Goal: Task Accomplishment & Management: Manage account settings

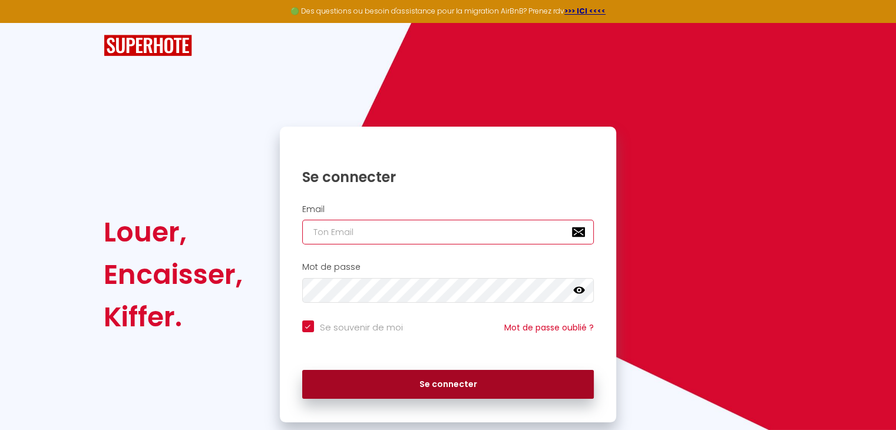
type input "[EMAIL_ADDRESS][DOMAIN_NAME]"
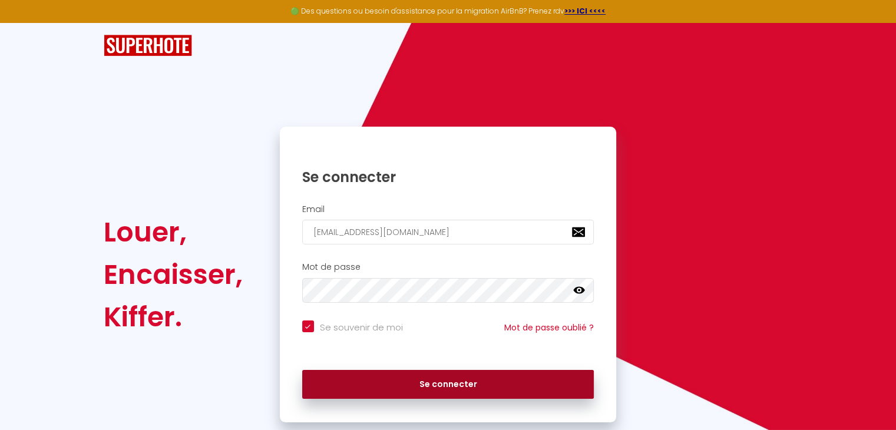
click at [503, 394] on button "Se connecter" at bounding box center [448, 384] width 292 height 29
checkbox input "true"
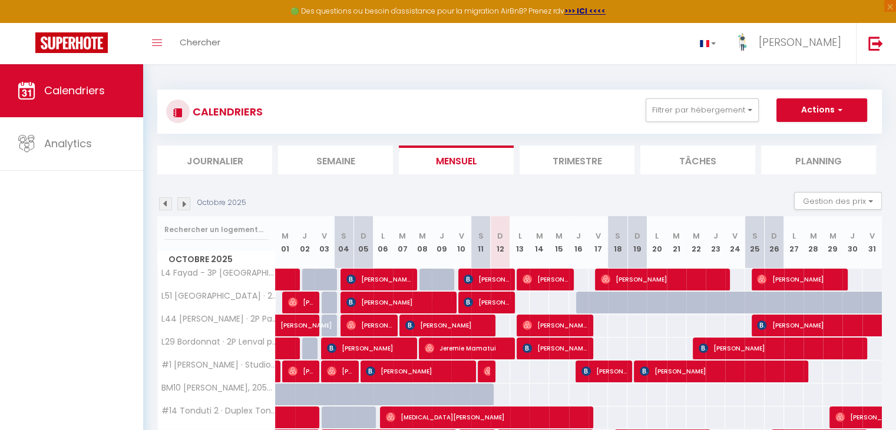
click at [697, 97] on div "CALENDRIERS Filtrer par hébergement Tous L4 Fayad - 3P [GEOGRAPHIC_DATA], [GEOG…" at bounding box center [519, 112] width 724 height 44
click at [695, 106] on button "Filtrer par hébergement" at bounding box center [701, 110] width 113 height 24
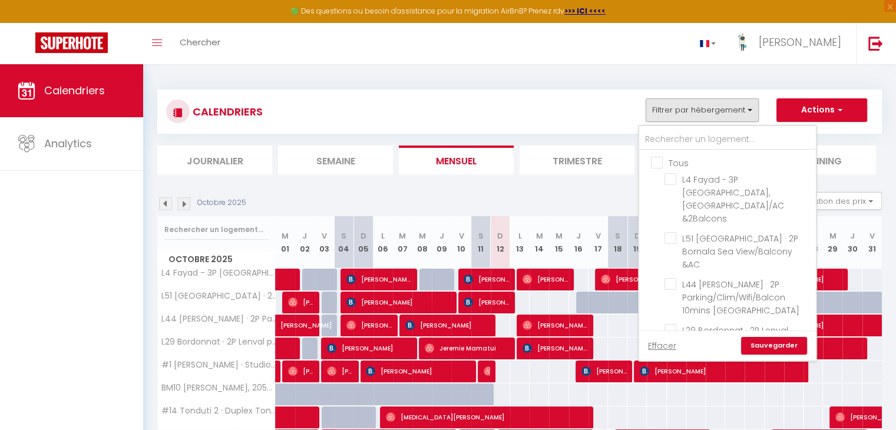
click at [662, 164] on input "Tous" at bounding box center [739, 162] width 177 height 12
checkbox input "true"
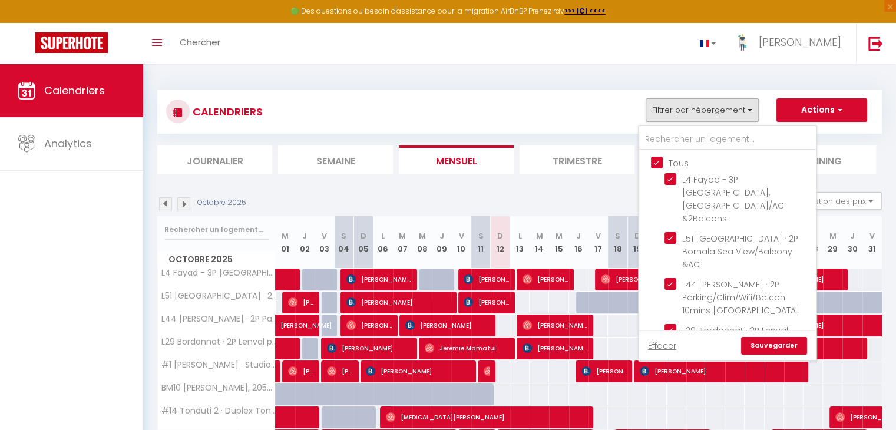
checkbox input "true"
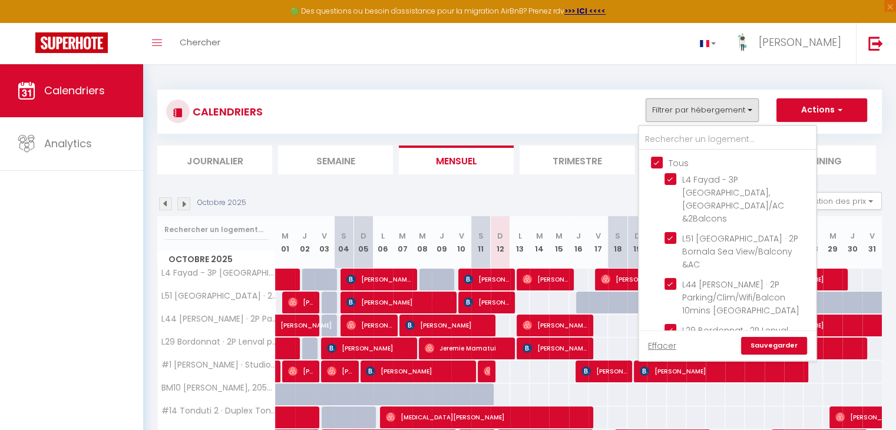
checkbox input "true"
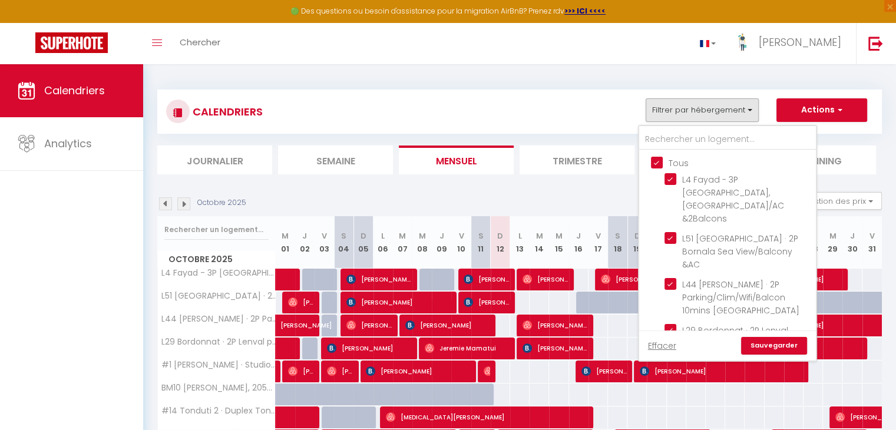
checkbox input "true"
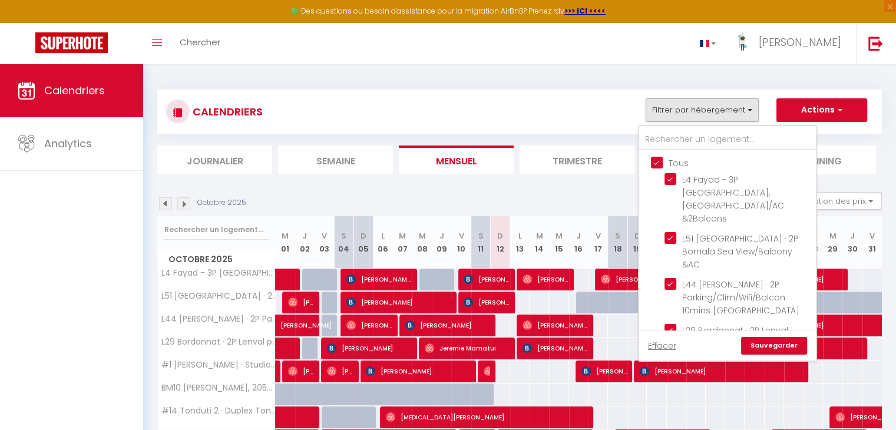
checkbox input "true"
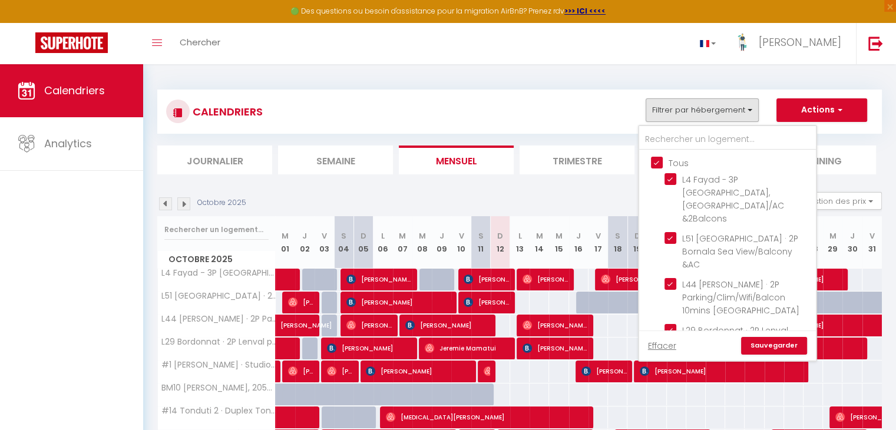
checkbox input "true"
click at [756, 342] on link "Sauvegarder" at bounding box center [774, 346] width 66 height 18
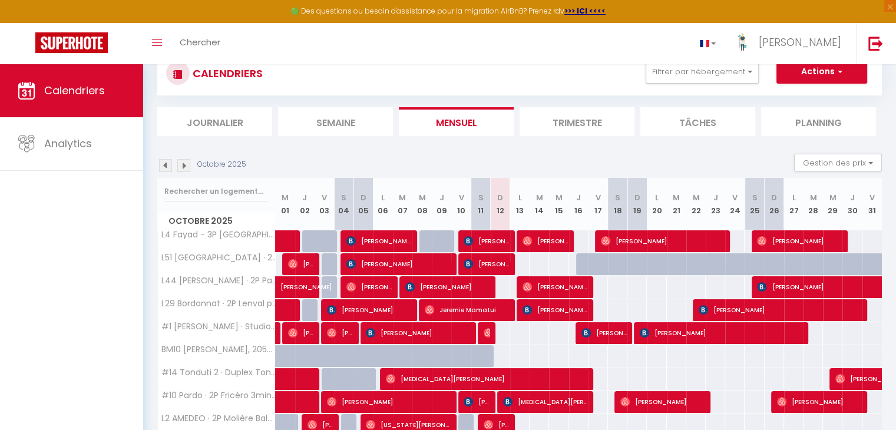
scroll to position [59, 0]
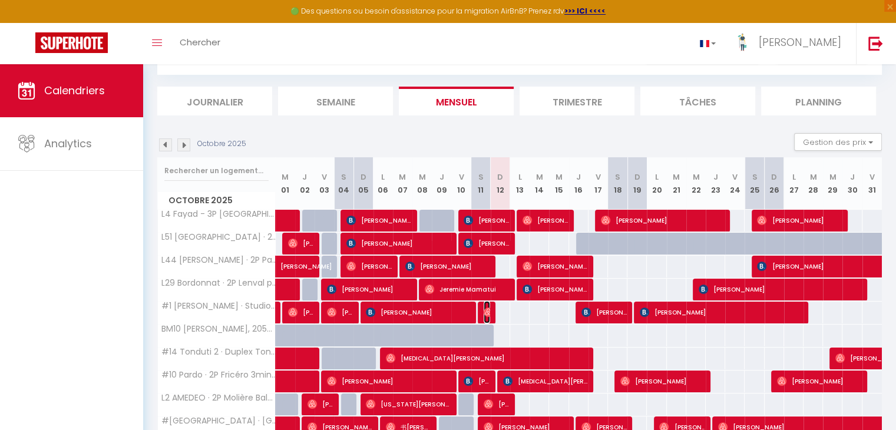
click at [488, 314] on img at bounding box center [488, 311] width 9 height 9
select select "OK"
select select "0"
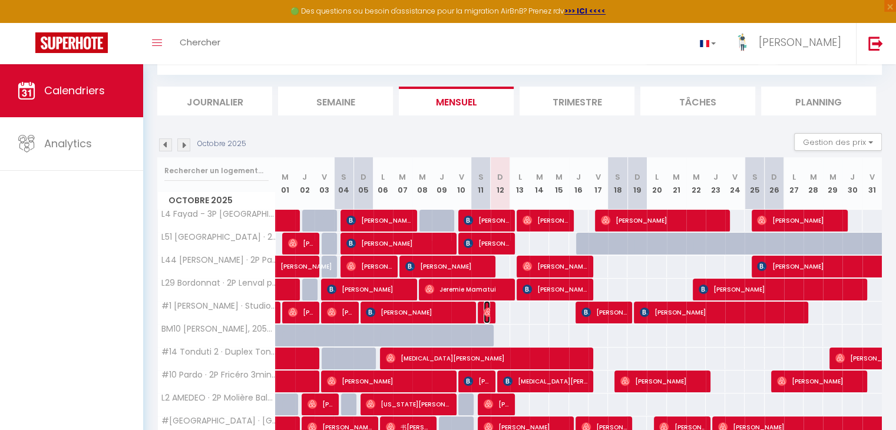
select select "1"
select select
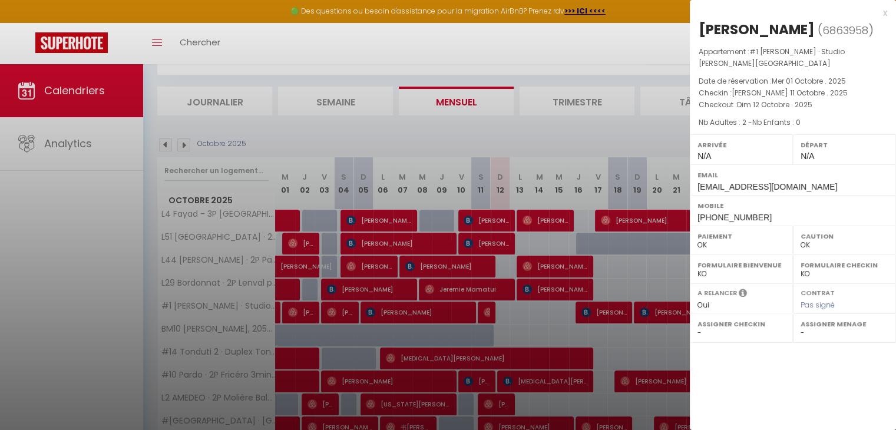
click at [448, 122] on div at bounding box center [448, 215] width 896 height 430
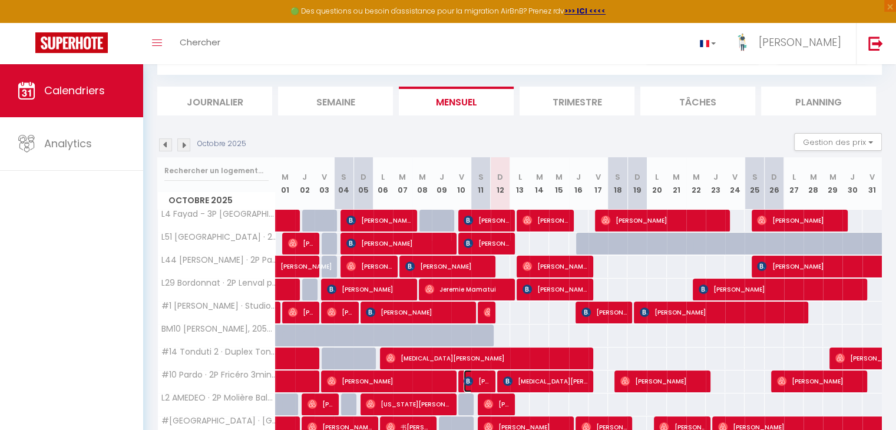
click at [479, 379] on span "[PERSON_NAME]" at bounding box center [476, 381] width 26 height 22
select select "KO"
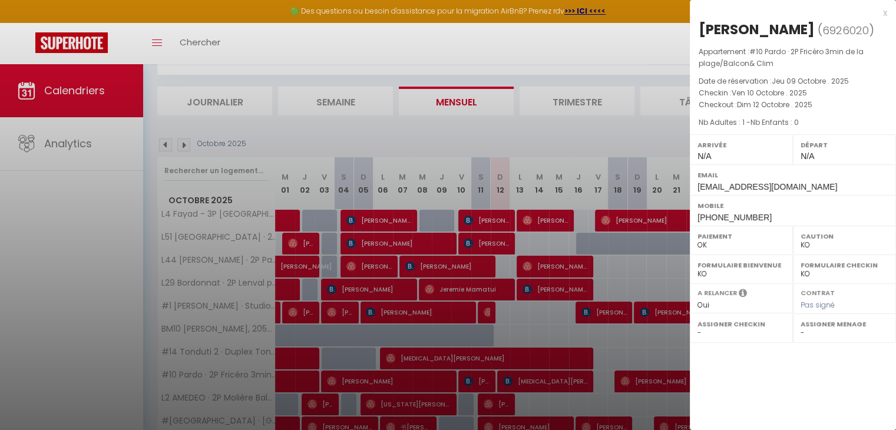
click at [598, 134] on div at bounding box center [448, 215] width 896 height 430
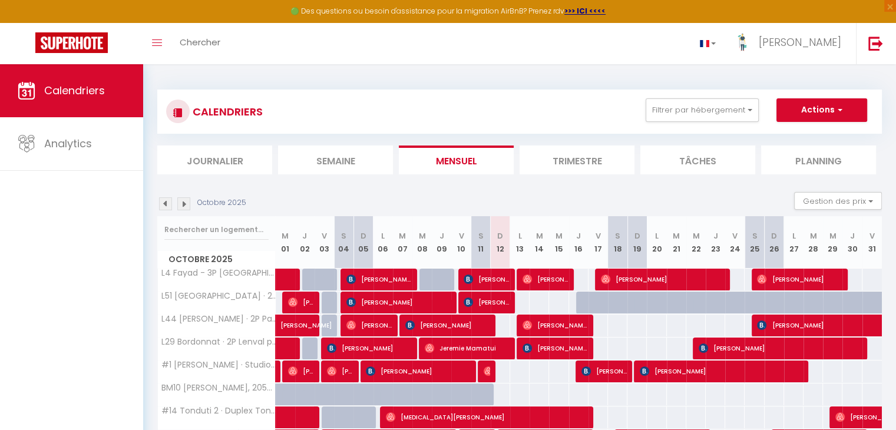
scroll to position [0, 0]
click at [700, 107] on button "Filtrer par hébergement" at bounding box center [701, 110] width 113 height 24
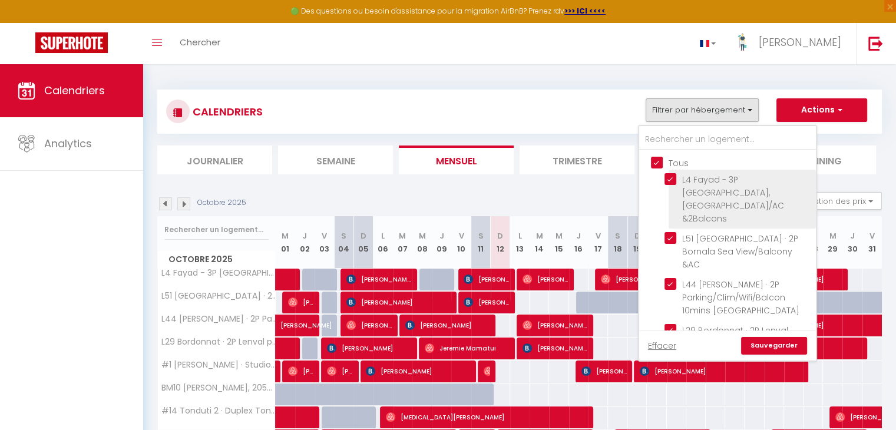
click at [671, 176] on input "L4 Fayad - 3P [GEOGRAPHIC_DATA], [GEOGRAPHIC_DATA]/AC &2Balcons" at bounding box center [737, 179] width 147 height 12
checkbox input "false"
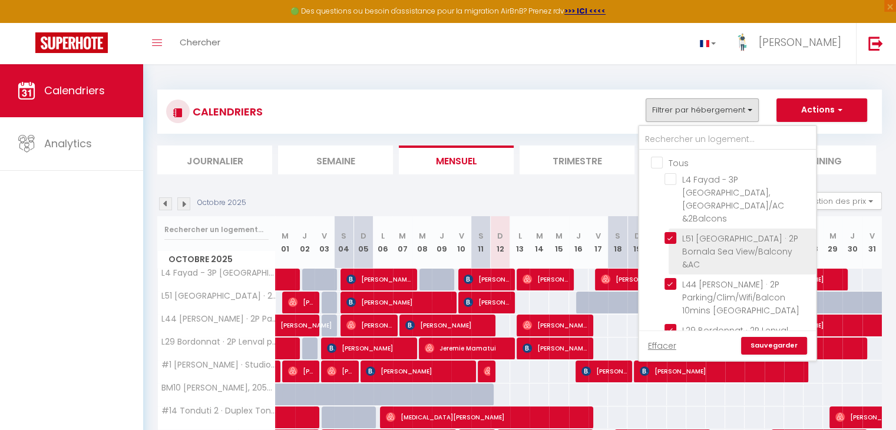
click at [674, 232] on input "L51 [GEOGRAPHIC_DATA] · 2P Bornala Sea View/Balcony &AC" at bounding box center [737, 238] width 147 height 12
checkbox input "false"
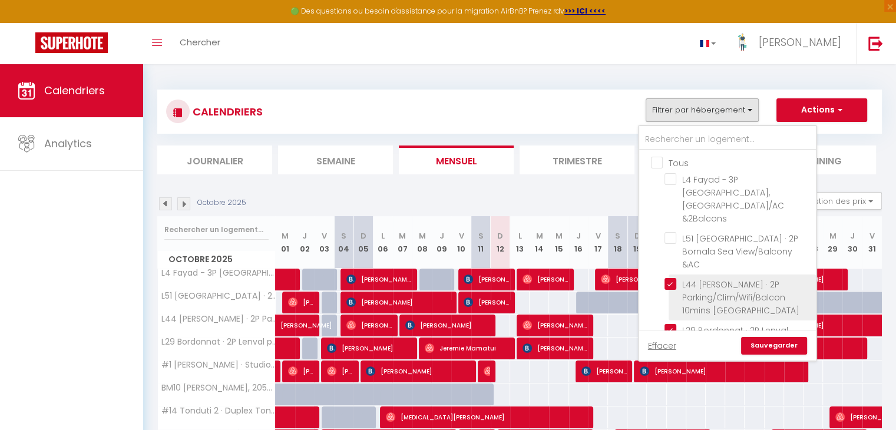
click at [671, 278] on input "L44 [PERSON_NAME] · 2P Parking/Clim/Wifi/Balcon 10mins [GEOGRAPHIC_DATA]" at bounding box center [737, 284] width 147 height 12
checkbox input "false"
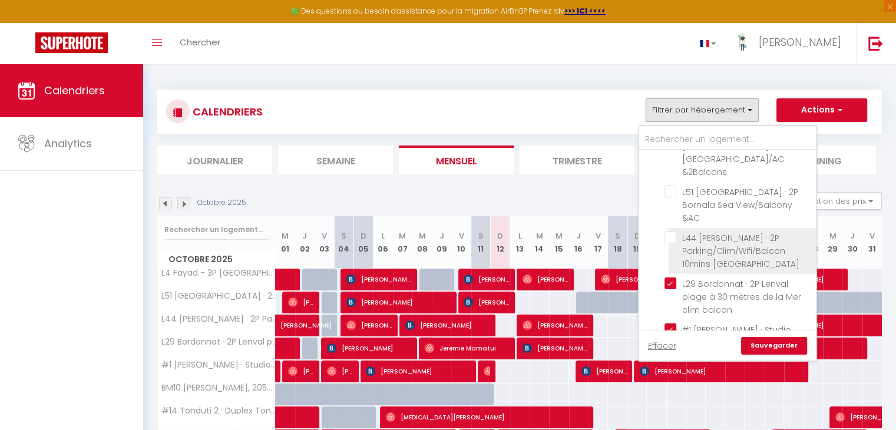
scroll to position [118, 0]
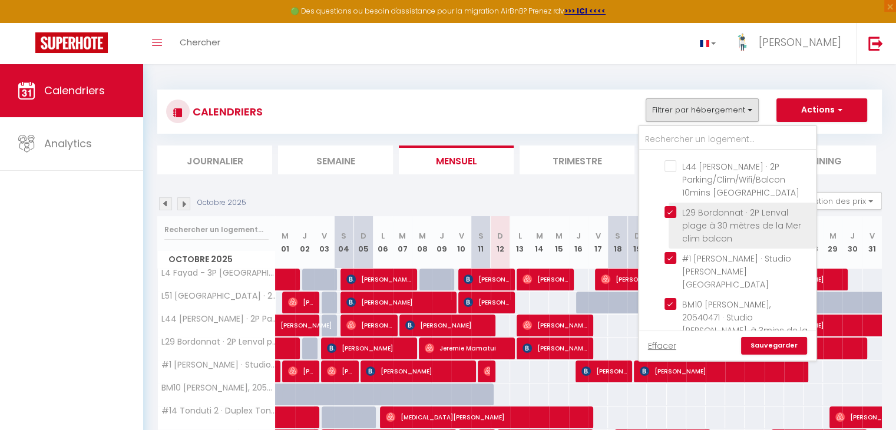
click at [673, 203] on li "L29 Bordonnat · 2P Lenval plage à 30 mètres de la Mer clim balcon" at bounding box center [741, 226] width 147 height 46
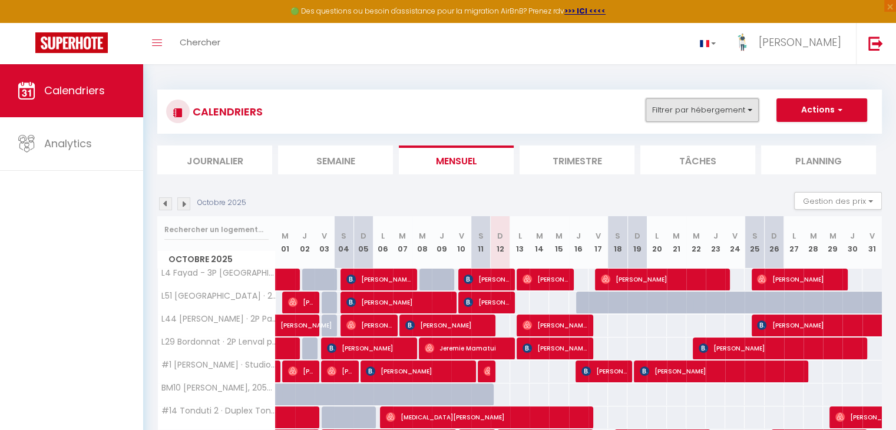
click at [691, 121] on button "Filtrer par hébergement" at bounding box center [701, 110] width 113 height 24
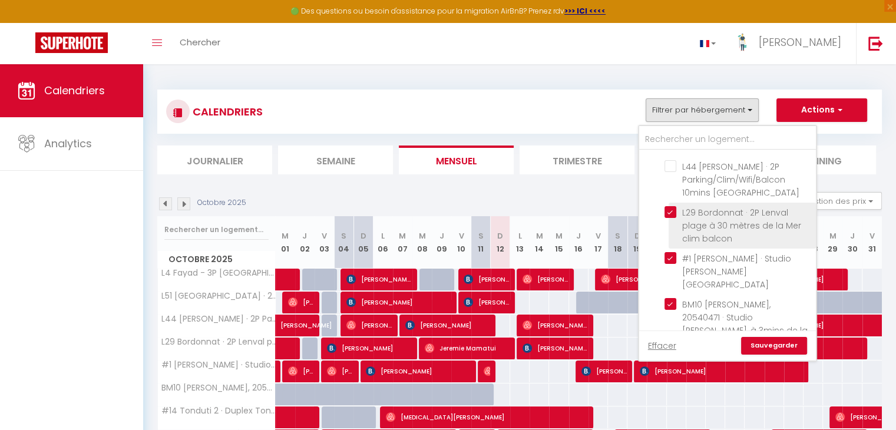
click at [672, 206] on input "L29 Bordonnat · 2P Lenval plage à 30 mètres de la Mer clim balcon" at bounding box center [737, 212] width 147 height 12
checkbox input "false"
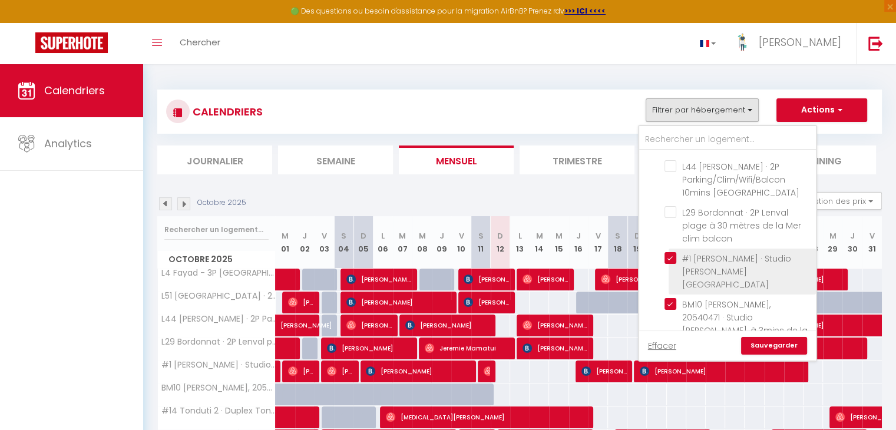
click at [671, 249] on li "#1 [PERSON_NAME] · Studio [PERSON_NAME][GEOGRAPHIC_DATA]" at bounding box center [741, 272] width 147 height 46
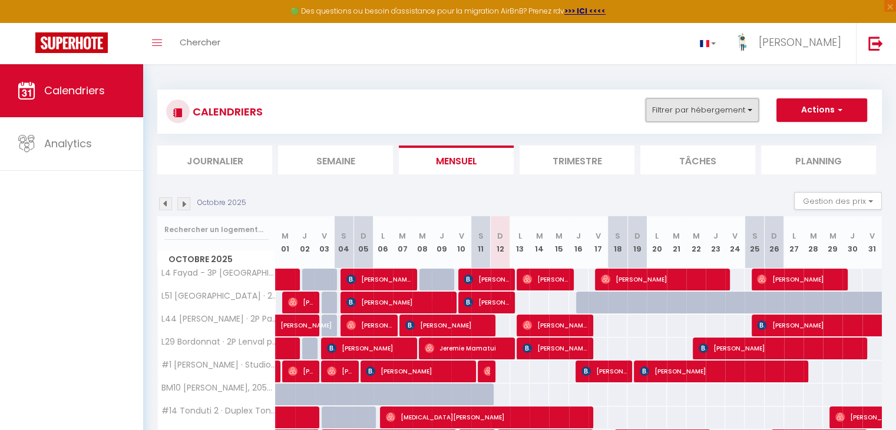
click at [690, 120] on button "Filtrer par hébergement" at bounding box center [701, 110] width 113 height 24
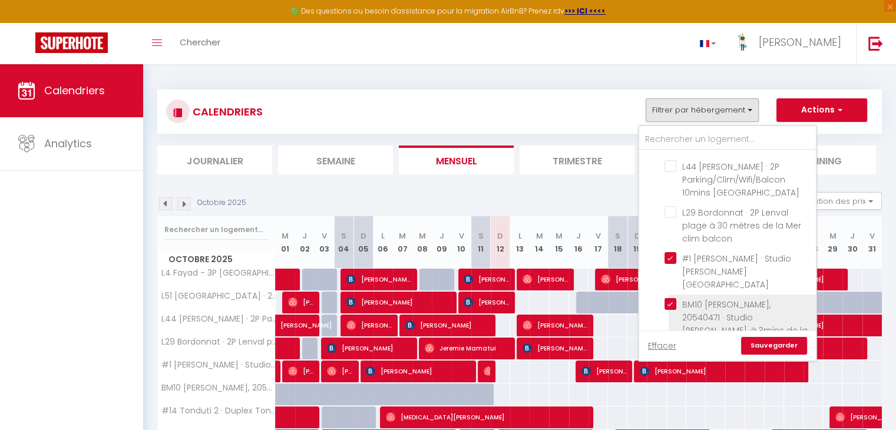
click at [670, 298] on input "BM10 [PERSON_NAME], 20540471 · Studio [PERSON_NAME], à 3mins de la mer AC et WI…" at bounding box center [737, 304] width 147 height 12
checkbox input "false"
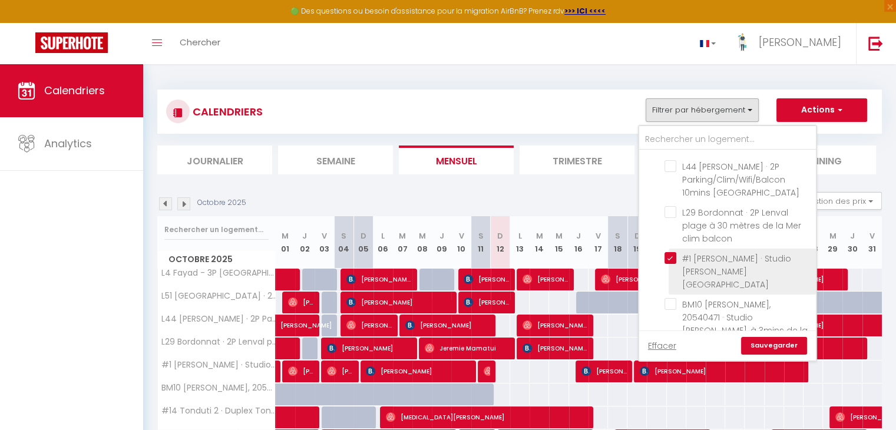
click at [670, 252] on input "#1 [PERSON_NAME] · Studio [PERSON_NAME][GEOGRAPHIC_DATA]" at bounding box center [737, 258] width 147 height 12
checkbox input "false"
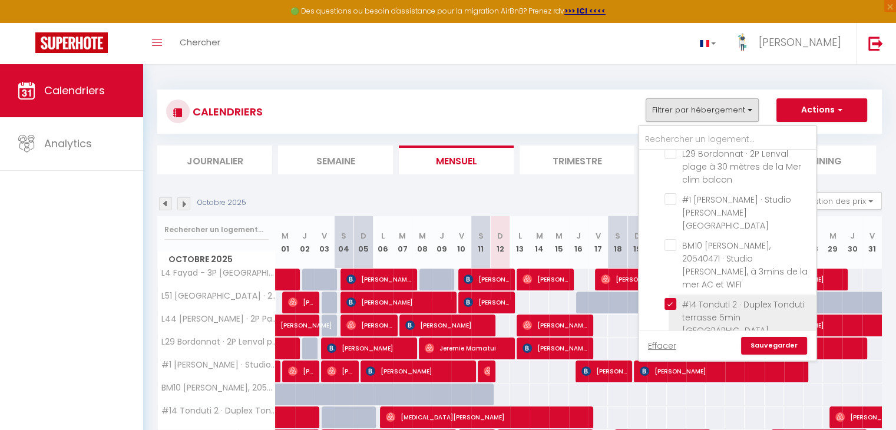
click at [671, 298] on input "#14 Tonduti 2 · Duplex Tonduti terrasse 5min [GEOGRAPHIC_DATA]" at bounding box center [737, 304] width 147 height 12
checkbox input "false"
click at [670, 344] on input "#10 Pardo · 2P Fricéro 3min de la plage/Balcon& Clim" at bounding box center [737, 350] width 147 height 12
checkbox input "false"
click at [767, 345] on link "Sauvegarder" at bounding box center [774, 346] width 66 height 18
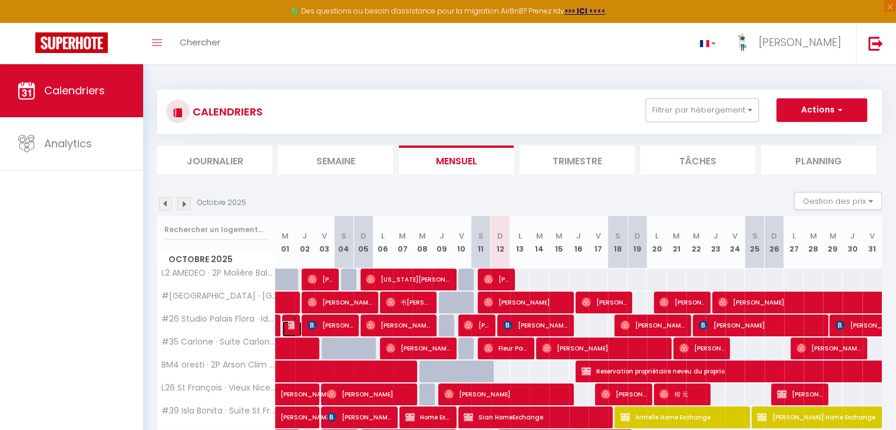
click at [294, 330] on span at bounding box center [294, 325] width 0 height 22
click at [294, 327] on span at bounding box center [294, 325] width 0 height 22
click at [288, 327] on img at bounding box center [292, 324] width 9 height 9
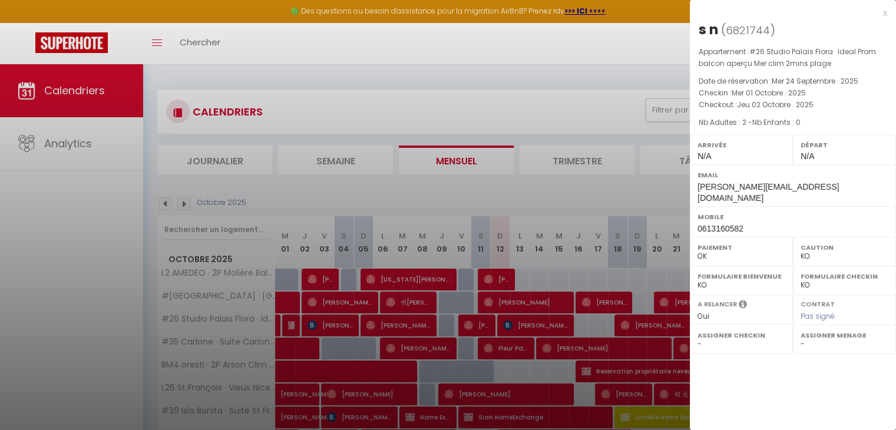
click at [418, 184] on div at bounding box center [448, 215] width 896 height 430
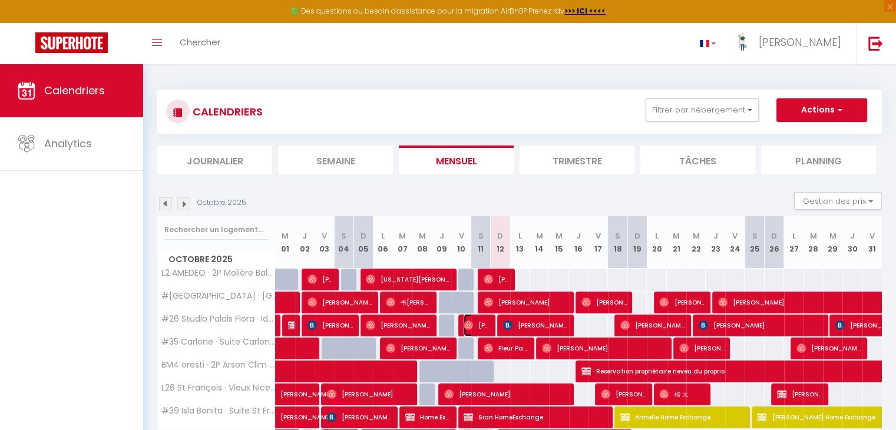
click at [470, 328] on img at bounding box center [467, 324] width 9 height 9
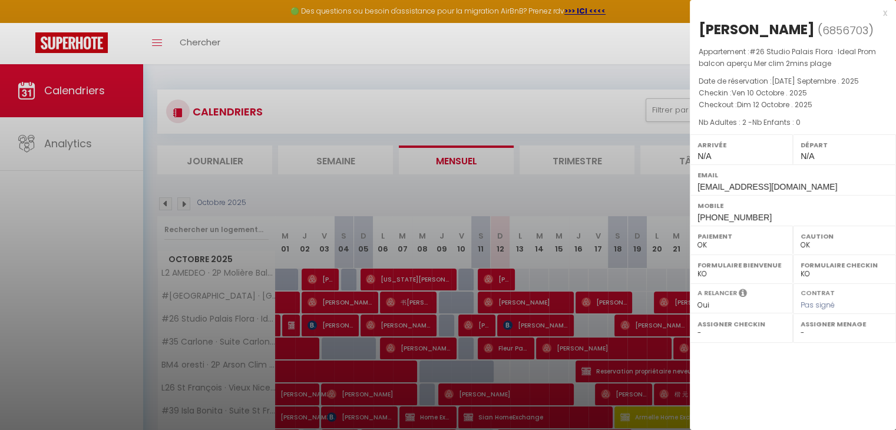
click at [520, 330] on div at bounding box center [448, 215] width 896 height 430
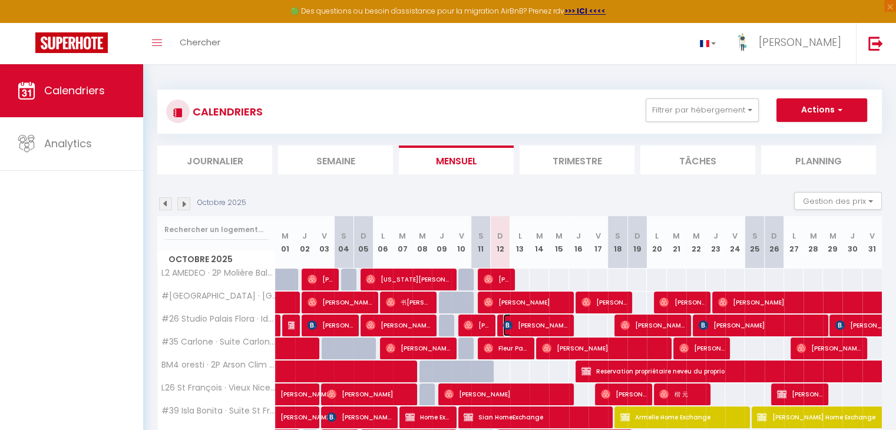
click at [520, 330] on span "[PERSON_NAME]" at bounding box center [535, 325] width 65 height 22
select select "KO"
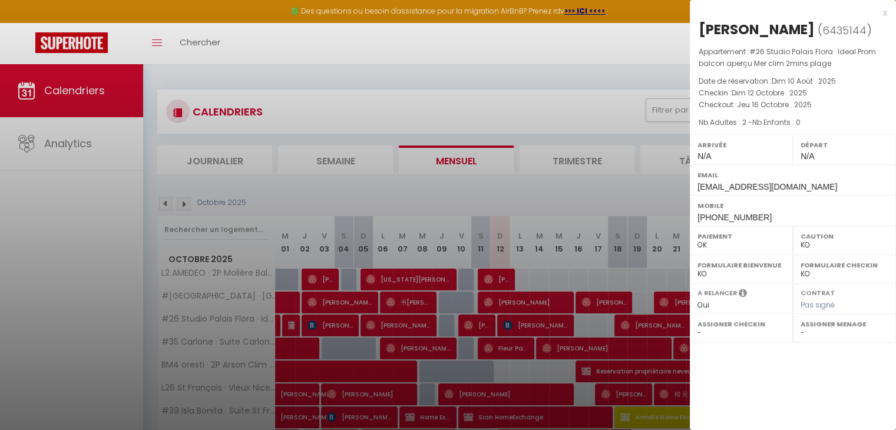
click at [474, 370] on div at bounding box center [448, 215] width 896 height 430
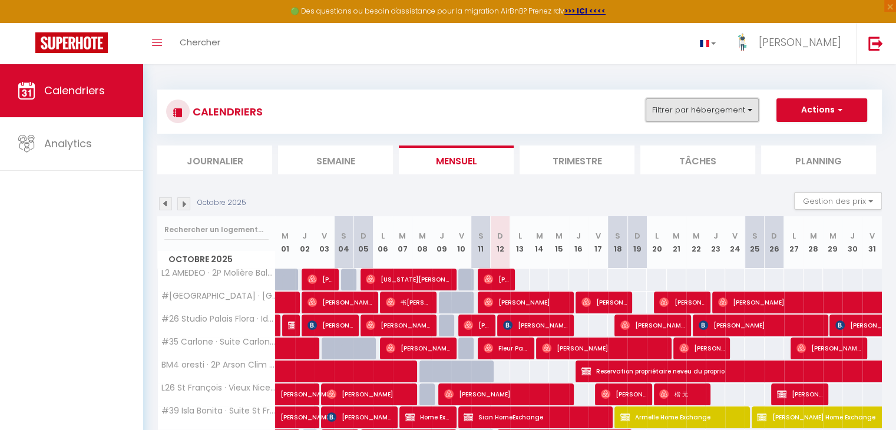
click at [749, 104] on button "Filtrer par hébergement" at bounding box center [701, 110] width 113 height 24
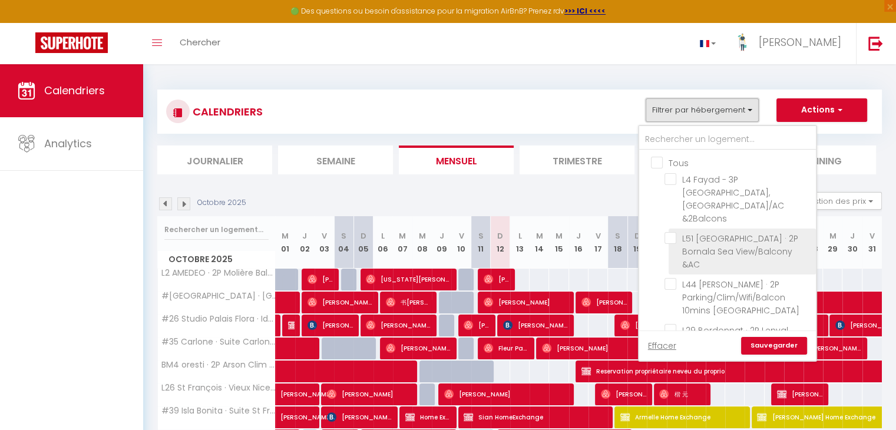
scroll to position [294, 0]
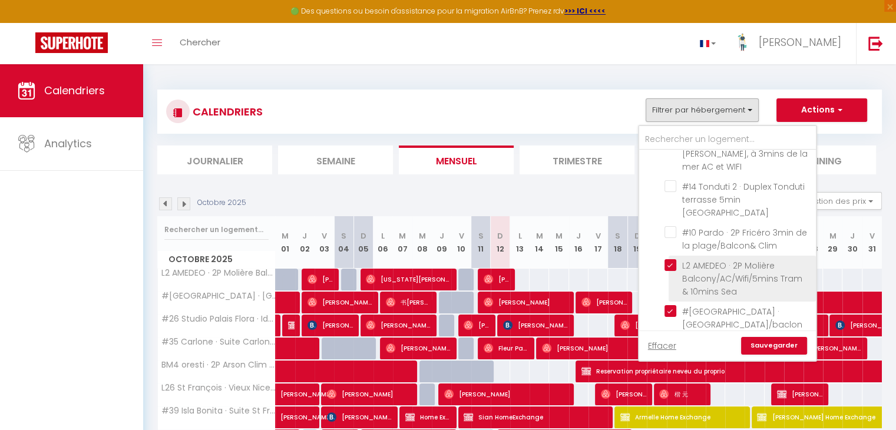
click at [674, 259] on input "L2 AMEDEO · 2P Molière Balcony/AC/Wifi/5mins Tram & 10mins Sea" at bounding box center [737, 265] width 147 height 12
checkbox input "false"
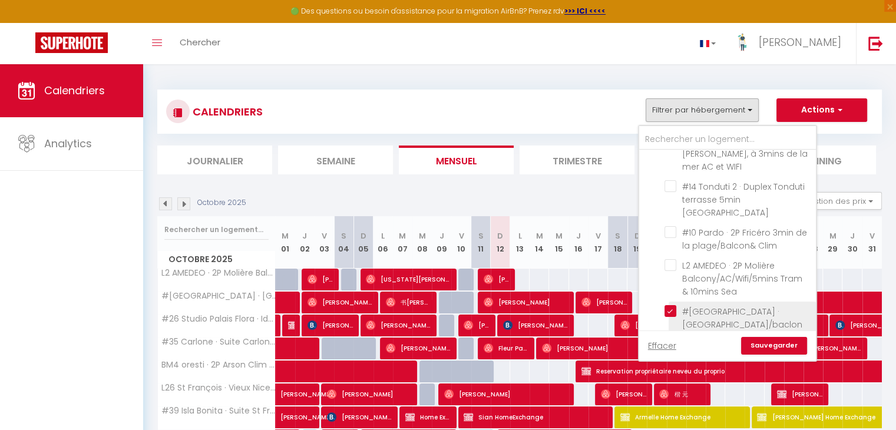
click at [675, 305] on input "#[GEOGRAPHIC_DATA] · [GEOGRAPHIC_DATA]/baclon & Clim" at bounding box center [737, 311] width 147 height 12
checkbox input "false"
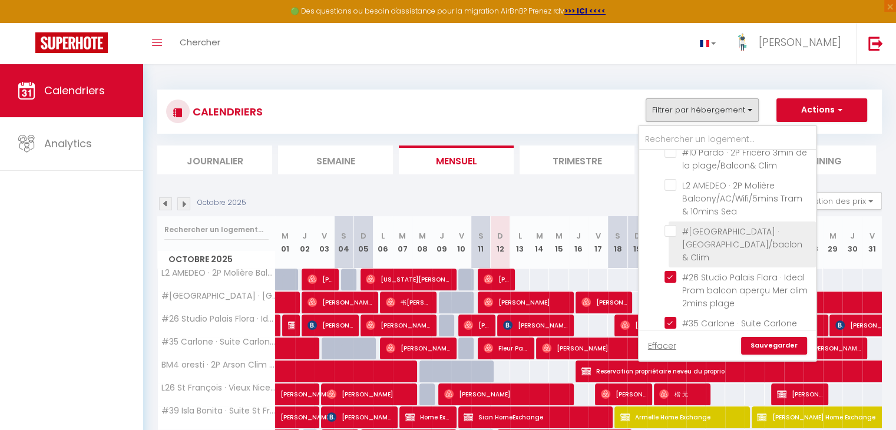
scroll to position [412, 0]
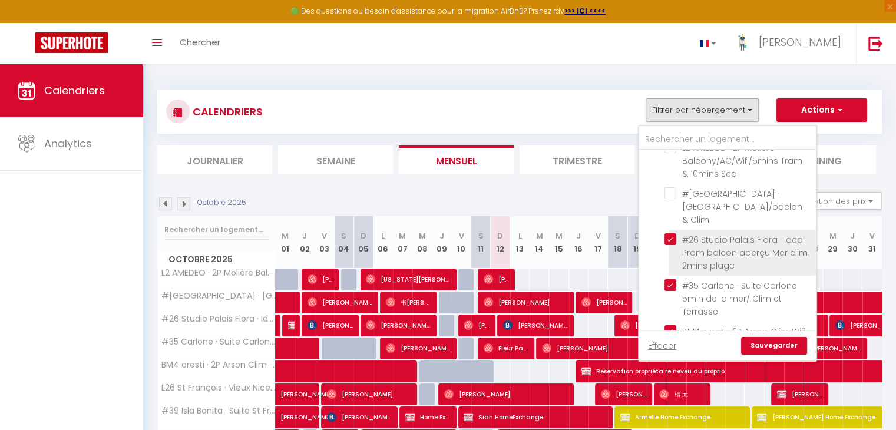
click at [674, 233] on input "#26 Studio Palais Flora · Ideal Prom balcon aperçu Mer clim 2mins plage" at bounding box center [737, 239] width 147 height 12
checkbox input "false"
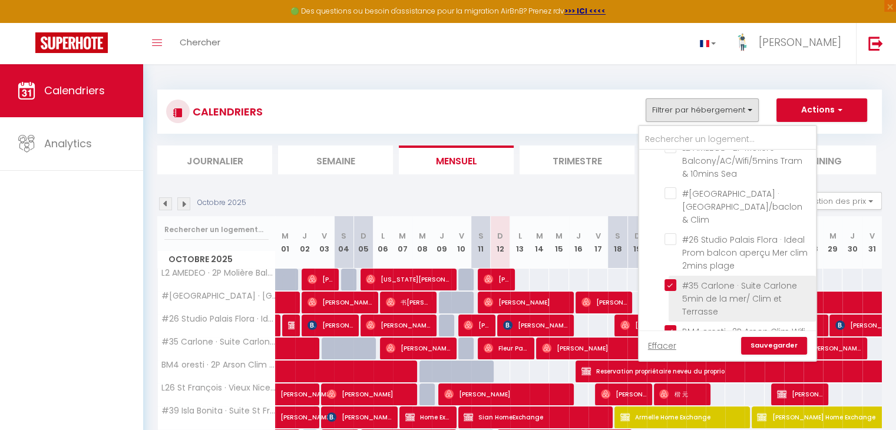
click at [674, 279] on input "#35 Carlone · Suite Carlone 5min de la mer/ Clim et Terrasse" at bounding box center [737, 285] width 147 height 12
checkbox input "false"
click at [676, 325] on input "BM4 oresti · 2P Arson Clim Wifi Baclon 5Mins marche [GEOGRAPHIC_DATA]" at bounding box center [737, 331] width 147 height 12
checkbox input "false"
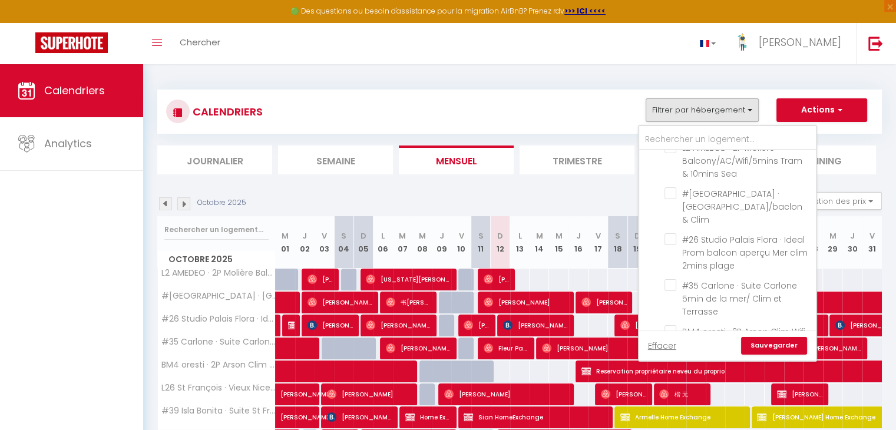
click at [781, 350] on link "Sauvegarder" at bounding box center [774, 346] width 66 height 18
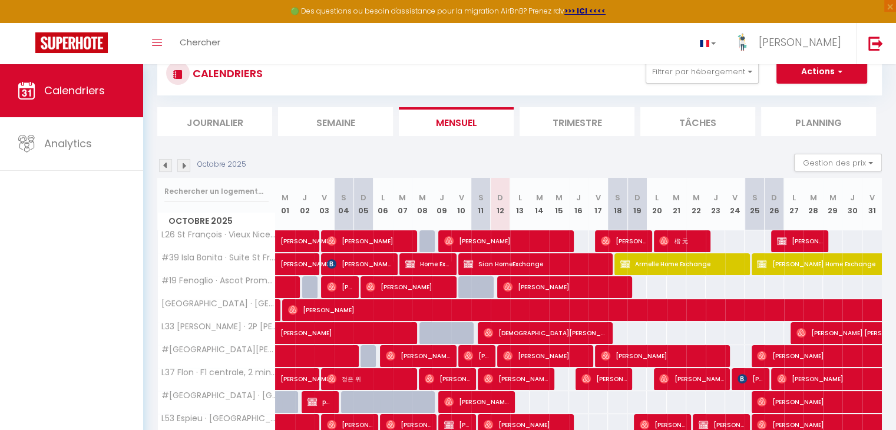
scroll to position [0, 0]
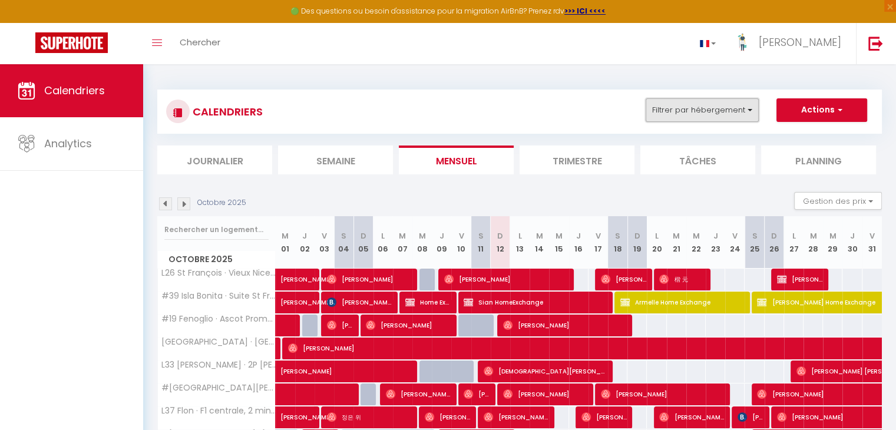
click at [707, 102] on button "Filtrer par hébergement" at bounding box center [701, 110] width 113 height 24
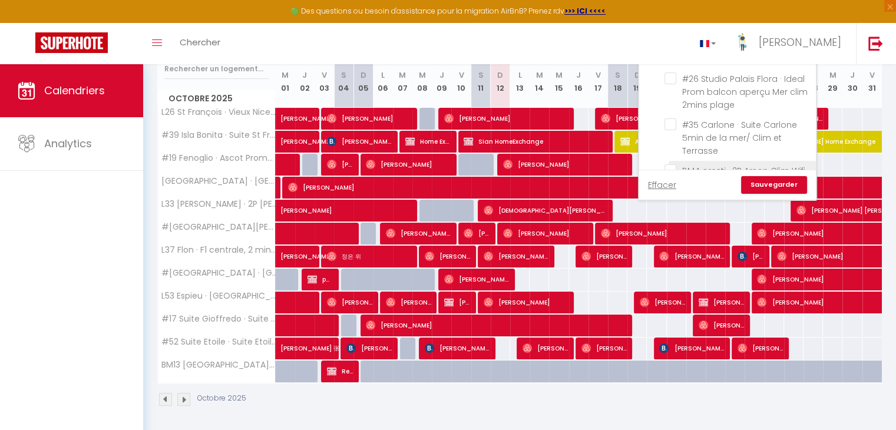
scroll to position [530, 0]
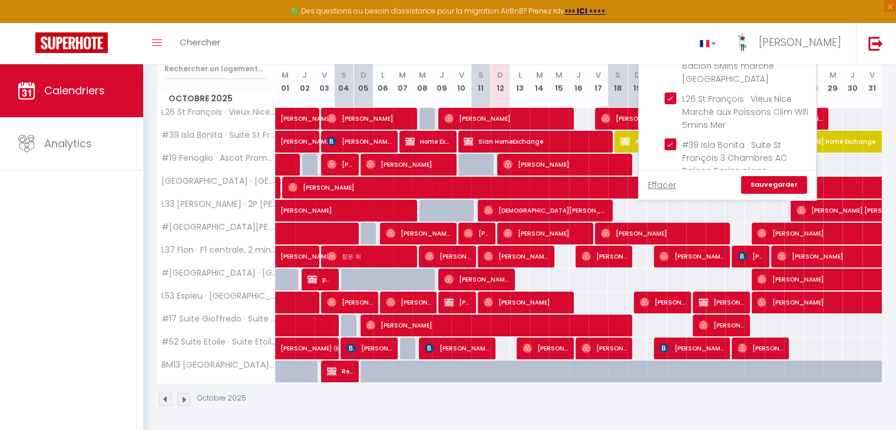
click at [670, 184] on input "#19 Fenoglio · Ascot Promenade 1min Mer AC 10mins Vieux Nice tram" at bounding box center [737, 190] width 147 height 12
checkbox input "false"
click at [670, 138] on input "#39 Isla Bonita · Suite St François 3 Chambres AC Balcon 5mins plage" at bounding box center [737, 144] width 147 height 12
checkbox input "false"
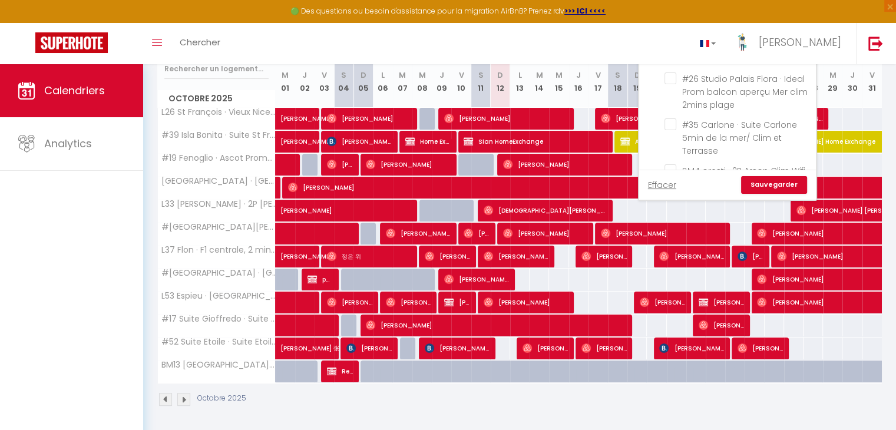
click at [664, 165] on ul "Tous L4 Fayad - 3P [GEOGRAPHIC_DATA], [GEOGRAPHIC_DATA]/AC &2Balcons L51 [GEOGR…" at bounding box center [727, 196] width 177 height 1239
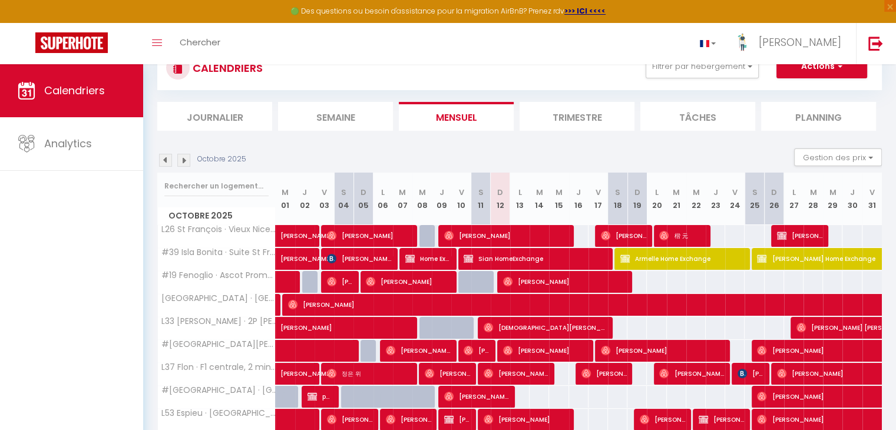
scroll to position [43, 0]
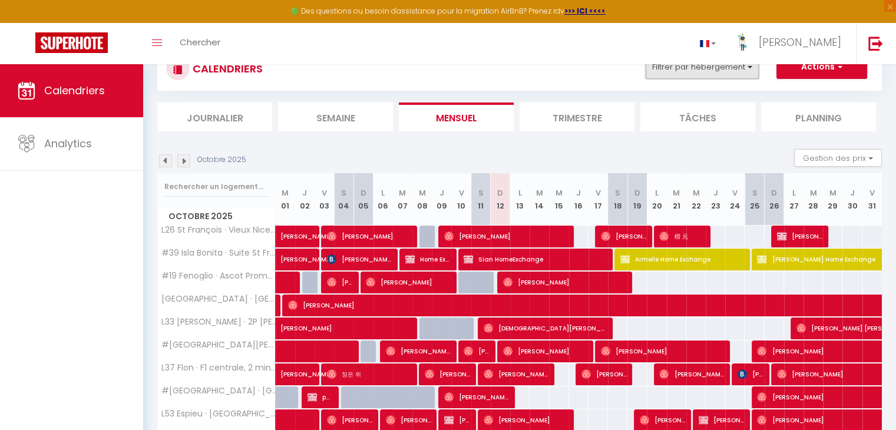
click at [719, 76] on button "Filtrer par hébergement" at bounding box center [701, 67] width 113 height 24
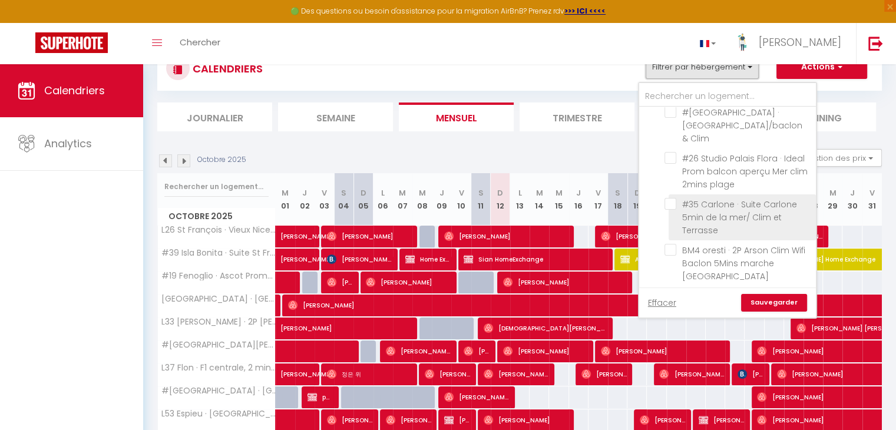
scroll to position [471, 0]
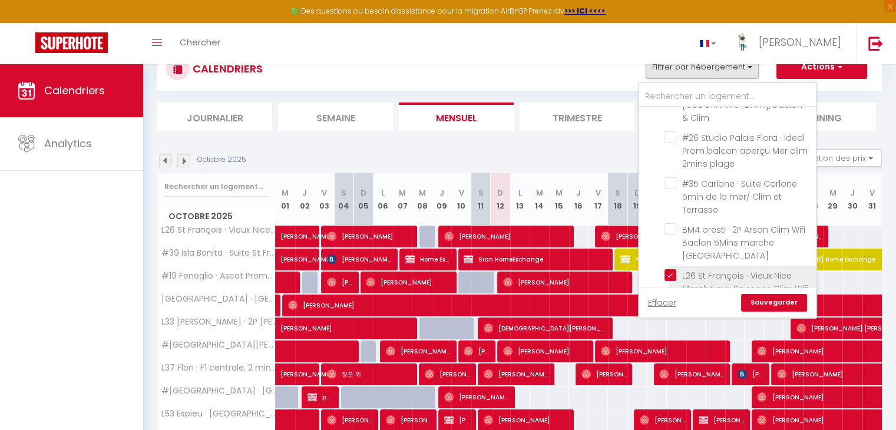
click at [670, 269] on input "L26 St François · Vieux Nice Marché aux Poissons Clim Wifi 5mins Mer" at bounding box center [737, 275] width 147 height 12
checkbox input "false"
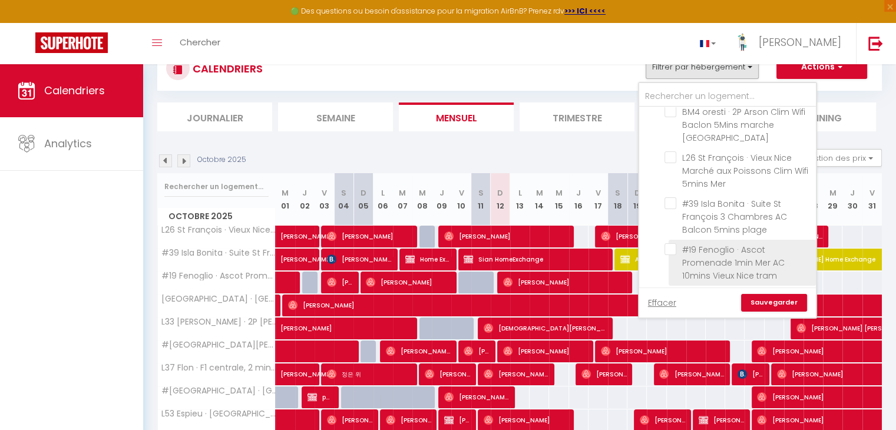
scroll to position [648, 0]
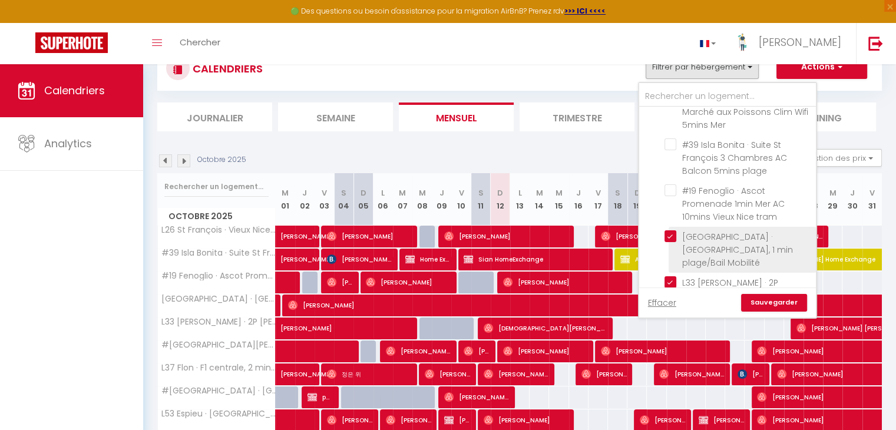
click at [674, 230] on input "[GEOGRAPHIC_DATA] · [GEOGRAPHIC_DATA], 1 min plage/Bail Mobilité" at bounding box center [737, 236] width 147 height 12
checkbox input "false"
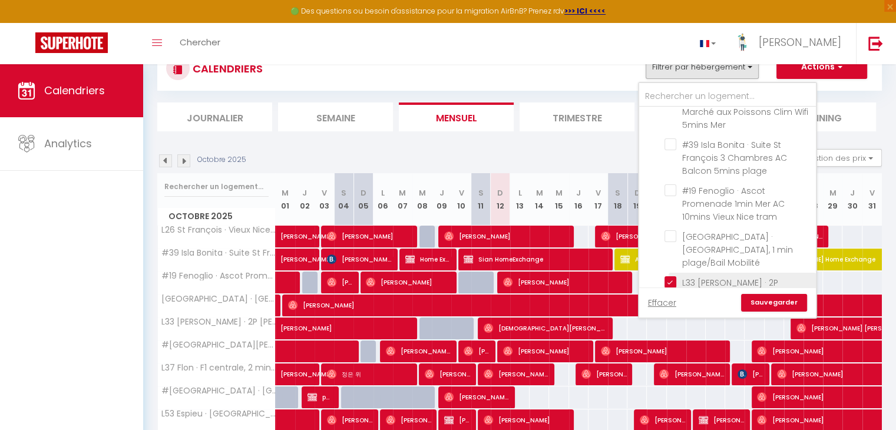
click at [664, 224] on ul "Tous L4 Fayad - 3P [GEOGRAPHIC_DATA], [GEOGRAPHIC_DATA]/AC &2Balcons L51 [GEOGR…" at bounding box center [727, 78] width 177 height 1239
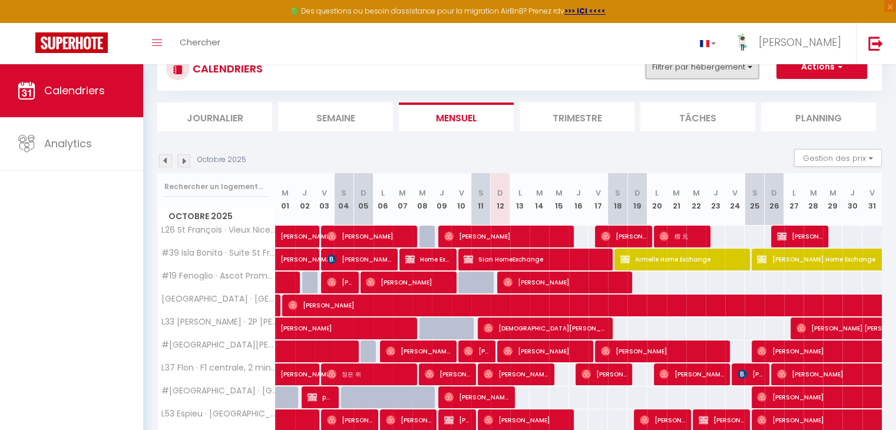
click at [709, 76] on button "Filtrer par hébergement" at bounding box center [701, 67] width 113 height 24
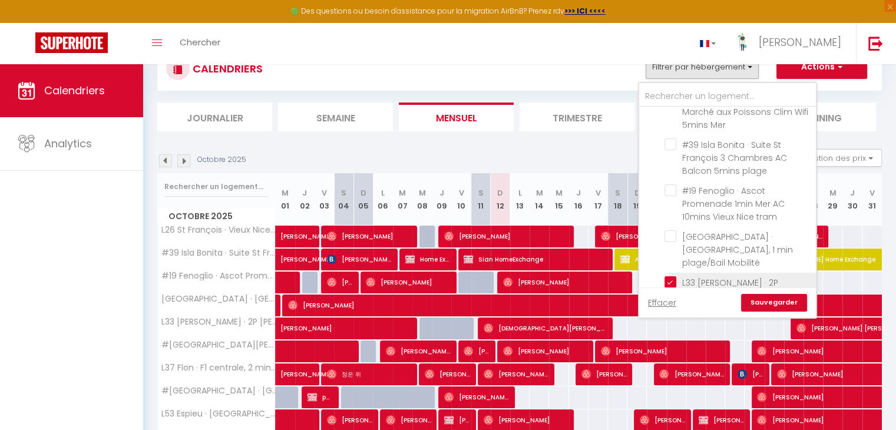
drag, startPoint x: 669, startPoint y: 229, endPoint x: 670, endPoint y: 239, distance: 10.1
click at [669, 276] on input "L33 [PERSON_NAME] · 2P [PERSON_NAME] central/2 Balcons & CLIM" at bounding box center [737, 282] width 147 height 12
checkbox input "false"
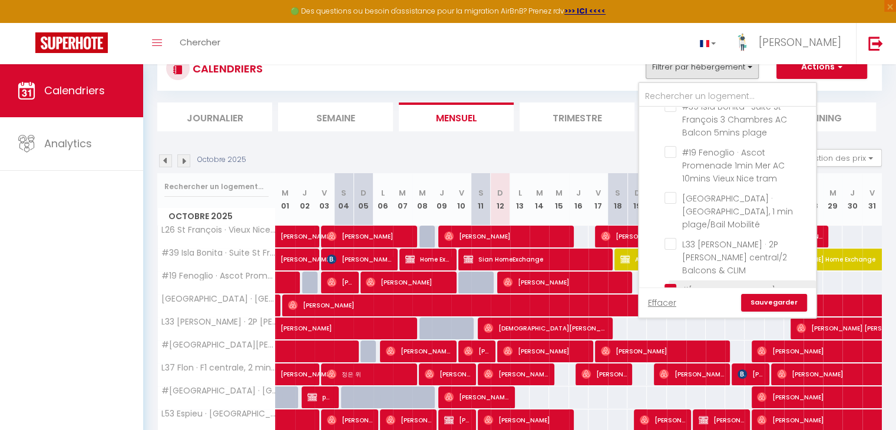
scroll to position [707, 0]
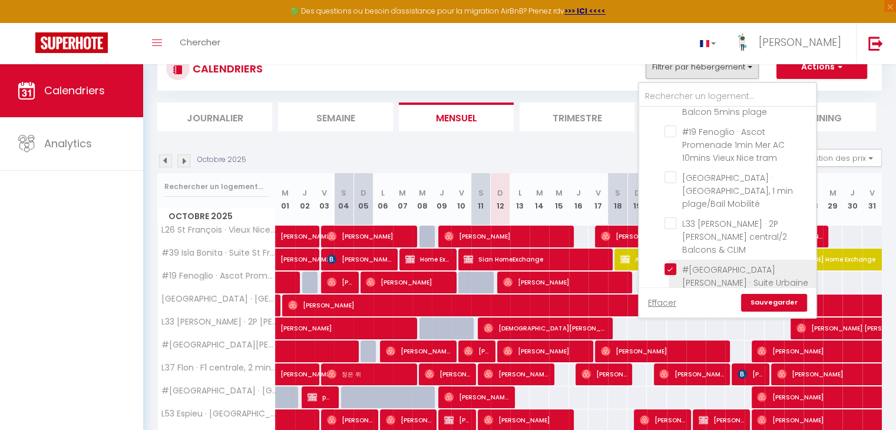
click at [671, 263] on input "#[GEOGRAPHIC_DATA][PERSON_NAME] · Suite Urbaine Clim 2chbres 10mins Mer & [GEOG…" at bounding box center [737, 269] width 147 height 12
checkbox input "false"
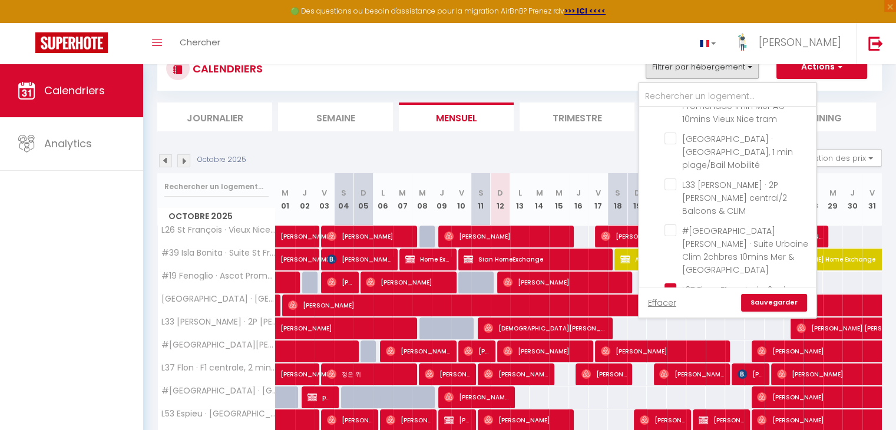
scroll to position [766, 0]
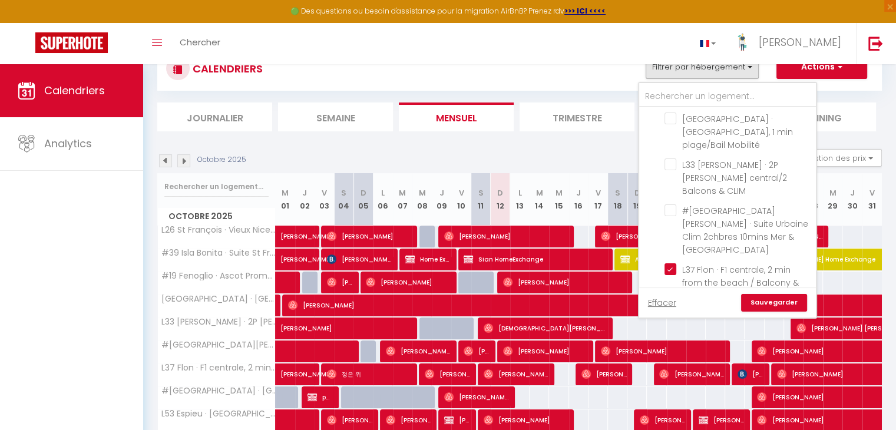
click at [759, 297] on link "Sauvegarder" at bounding box center [774, 303] width 66 height 18
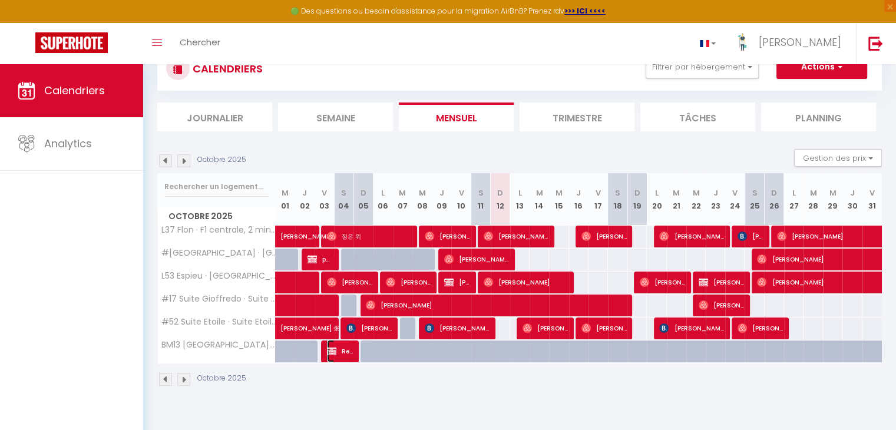
click at [338, 352] on span "Resa ami proprio proprio ami" at bounding box center [340, 351] width 26 height 22
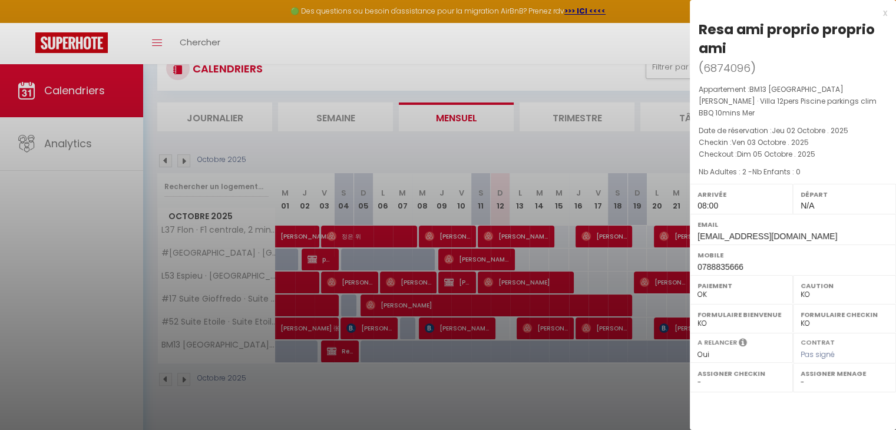
click at [340, 401] on div at bounding box center [448, 215] width 896 height 430
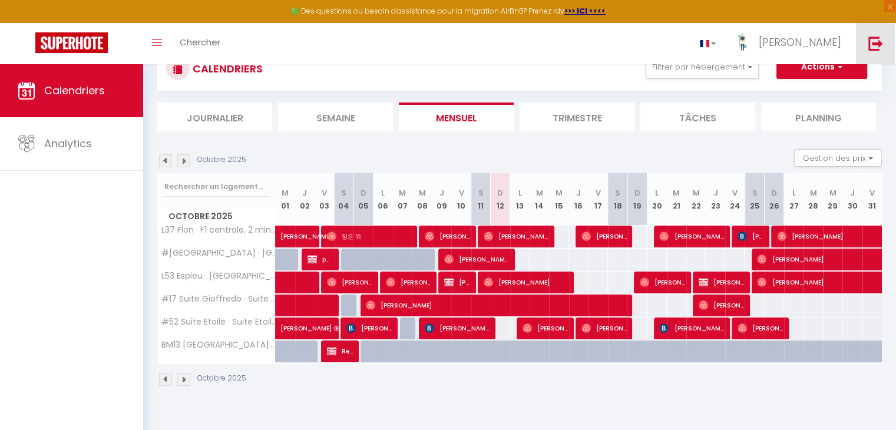
click at [860, 45] on link at bounding box center [875, 43] width 39 height 41
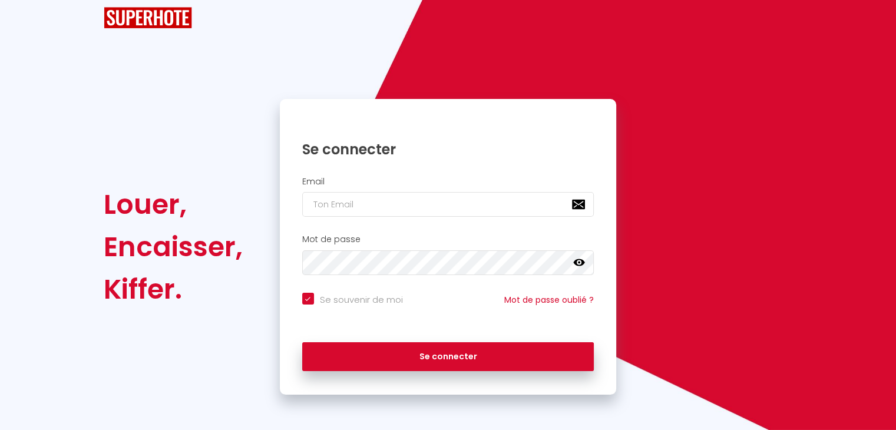
scroll to position [27, 0]
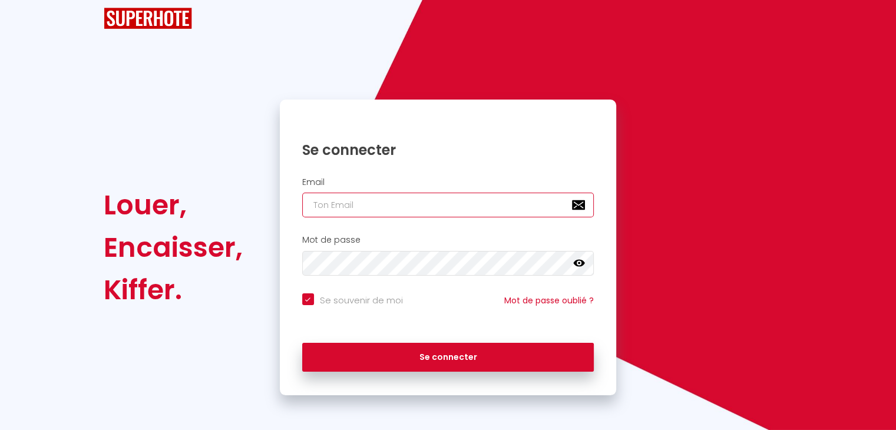
type input "[EMAIL_ADDRESS][DOMAIN_NAME]"
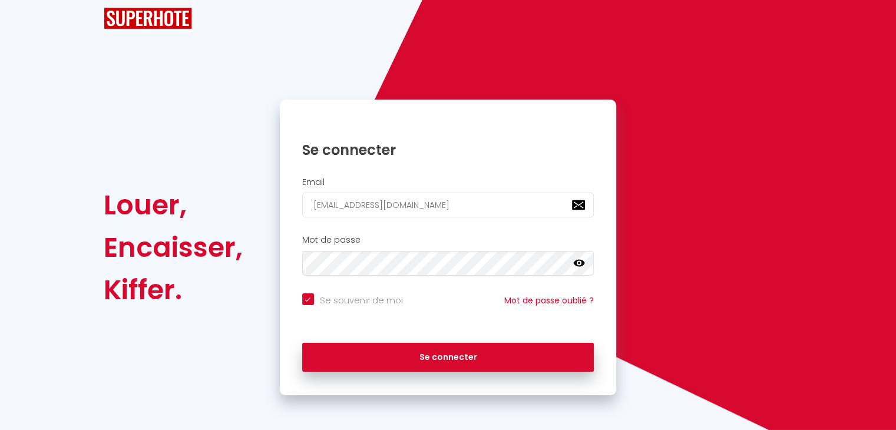
checkbox input "true"
click at [409, 203] on input "[EMAIL_ADDRESS][DOMAIN_NAME]" at bounding box center [448, 205] width 292 height 25
type input "[EMAIL_ADDRESS][DOMAIN_NAME]"
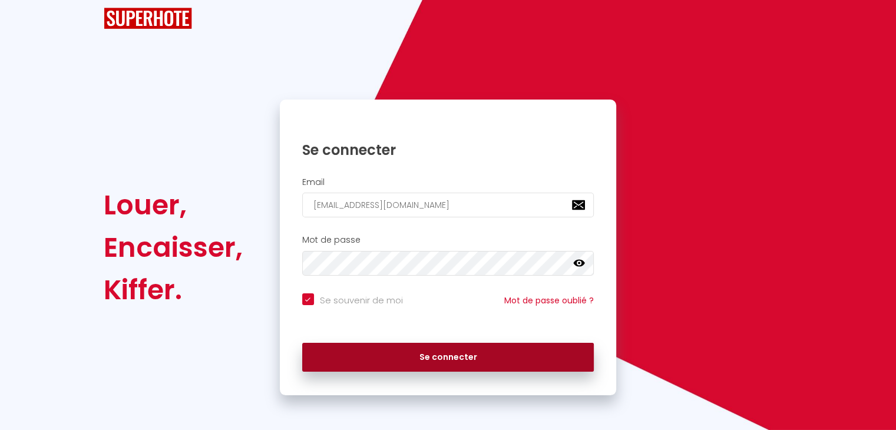
click at [397, 353] on button "Se connecter" at bounding box center [448, 357] width 292 height 29
checkbox input "true"
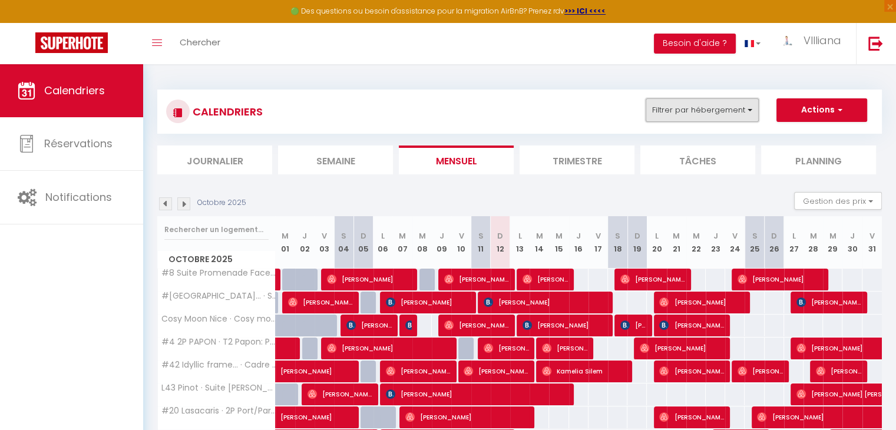
click at [719, 104] on button "Filtrer par hébergement" at bounding box center [701, 110] width 113 height 24
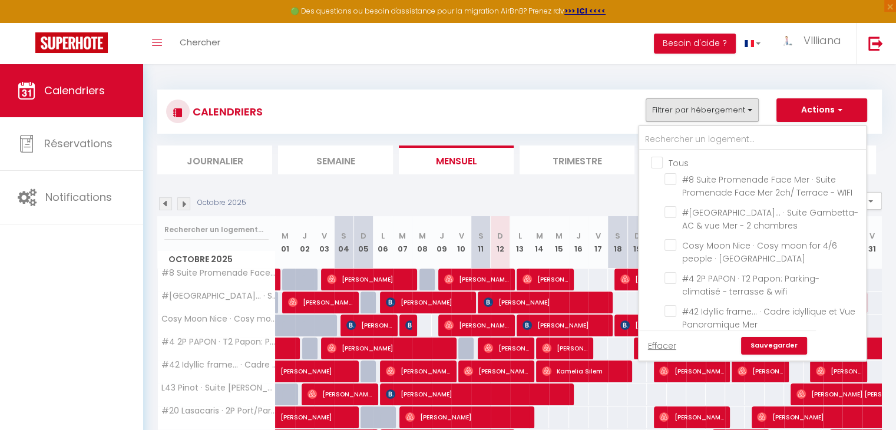
click at [658, 156] on input "Tous" at bounding box center [764, 162] width 227 height 12
checkbox input "true"
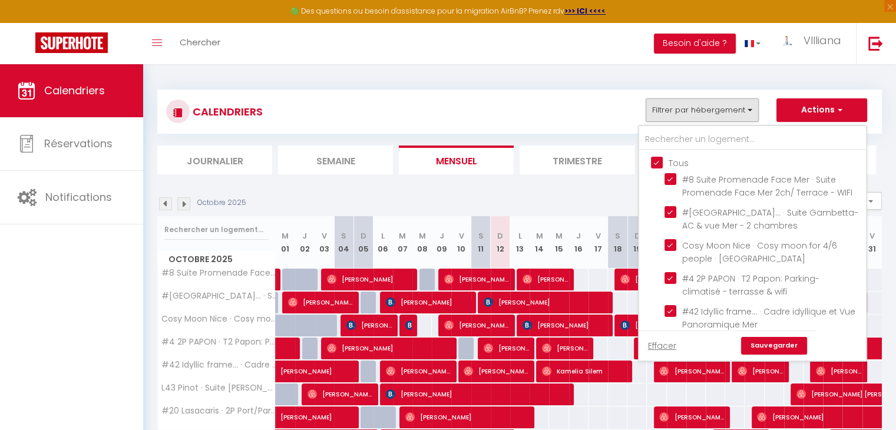
checkbox input "true"
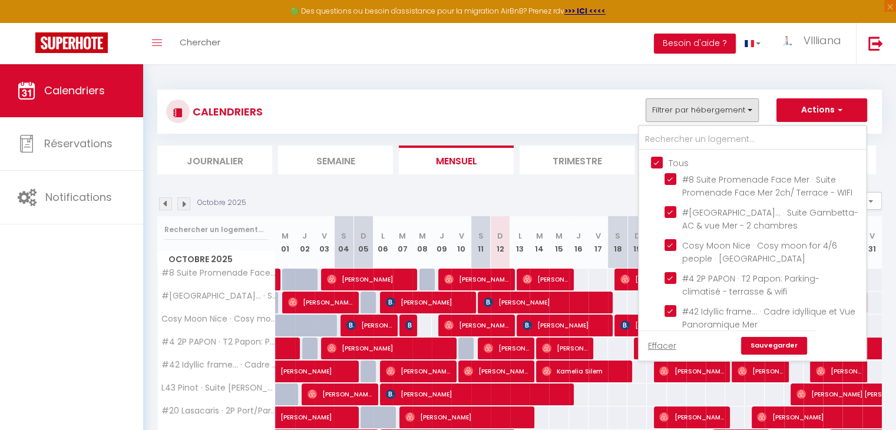
checkbox input "true"
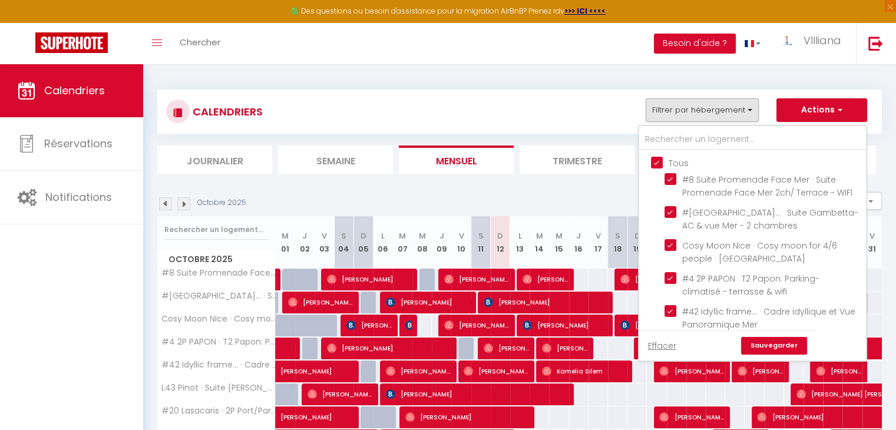
checkbox input "true"
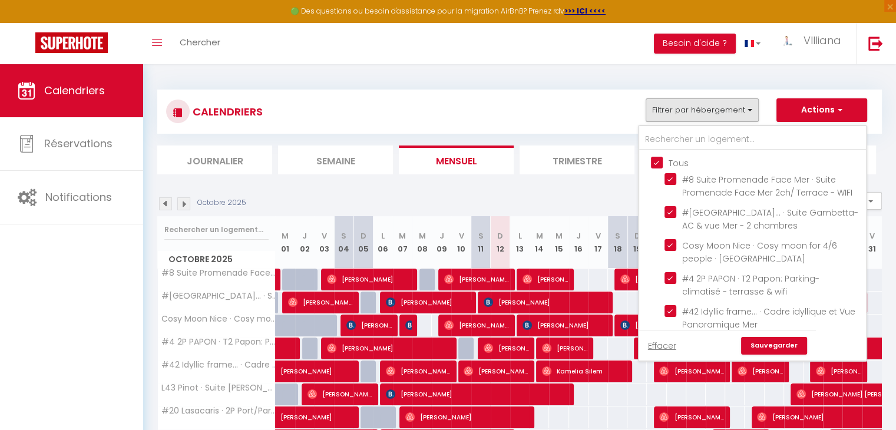
checkbox input "true"
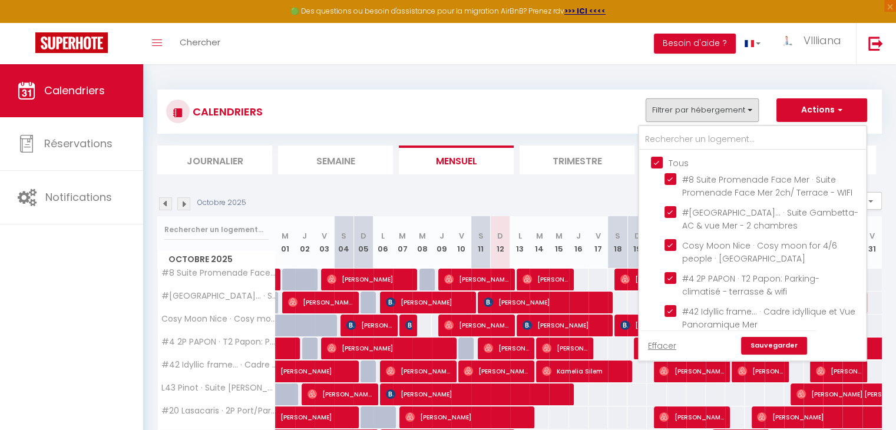
checkbox input "true"
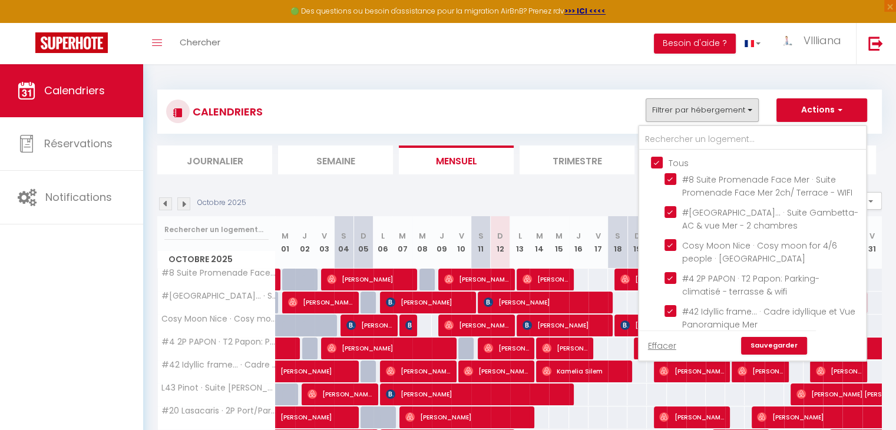
checkbox input "true"
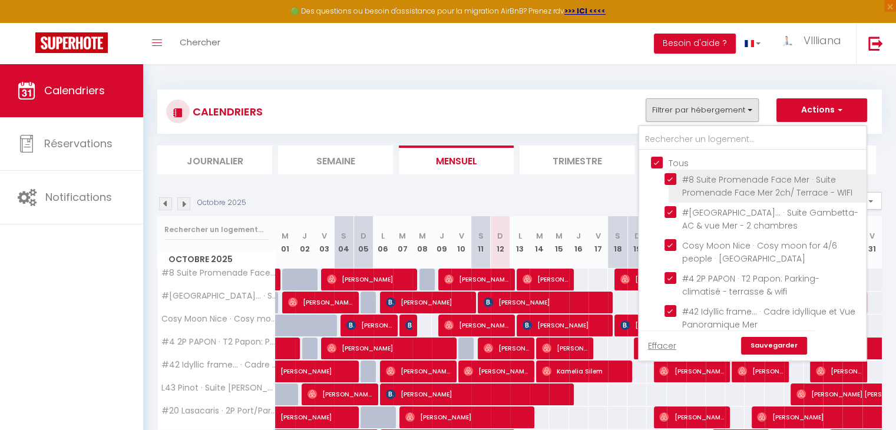
click at [669, 177] on input "#8 Suite Promenade Face Mer · Suite Promenade Face Mer 2ch/ Terrace - WIFI" at bounding box center [762, 179] width 197 height 12
checkbox input "false"
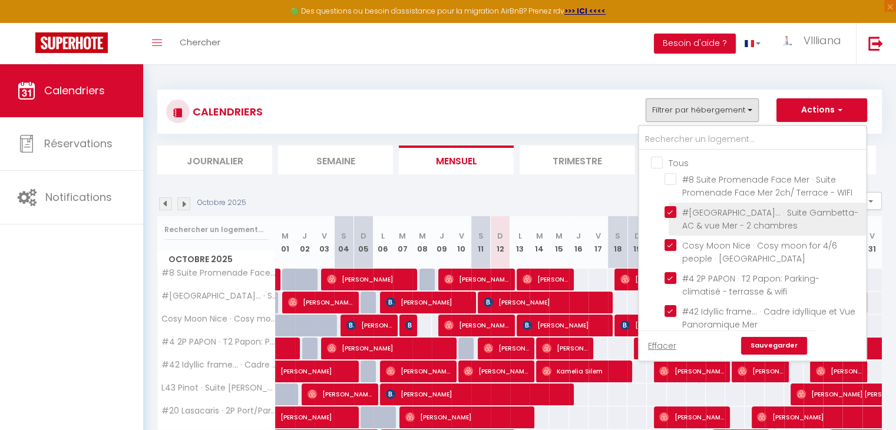
click at [676, 218] on input "#[GEOGRAPHIC_DATA]... · Suite Gambetta- AC & vue Mer - 2 chambres" at bounding box center [762, 212] width 197 height 12
checkbox input "false"
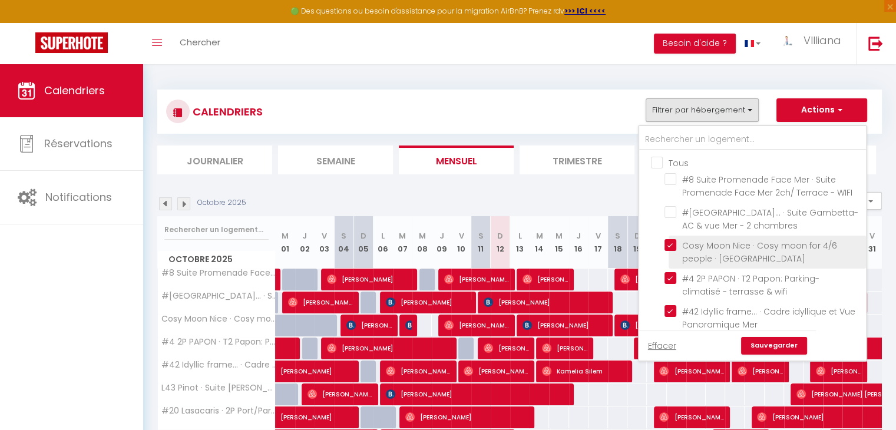
click at [671, 251] on input "Cosy Moon Nice · Cosy moon for 4/6 people · [GEOGRAPHIC_DATA]" at bounding box center [762, 245] width 197 height 12
checkbox input "false"
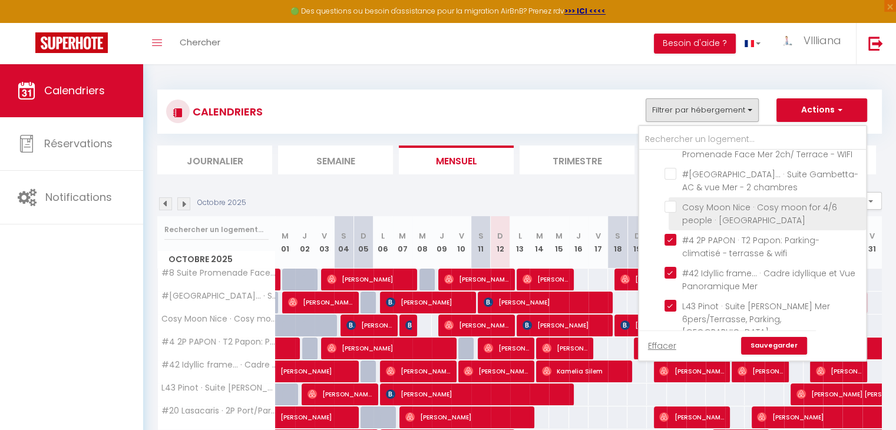
scroll to position [59, 0]
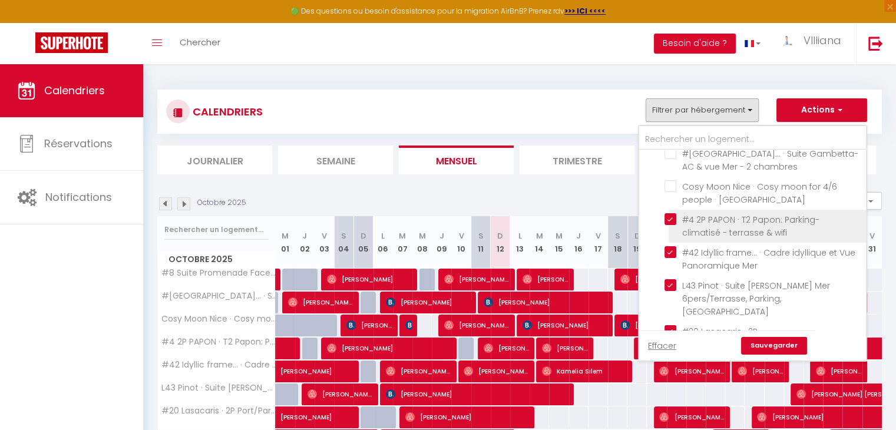
click at [670, 225] on input "#4 2P PAPON · T2 Papon: Parking- climatisé - terrasse & wifi" at bounding box center [762, 219] width 197 height 12
checkbox input "false"
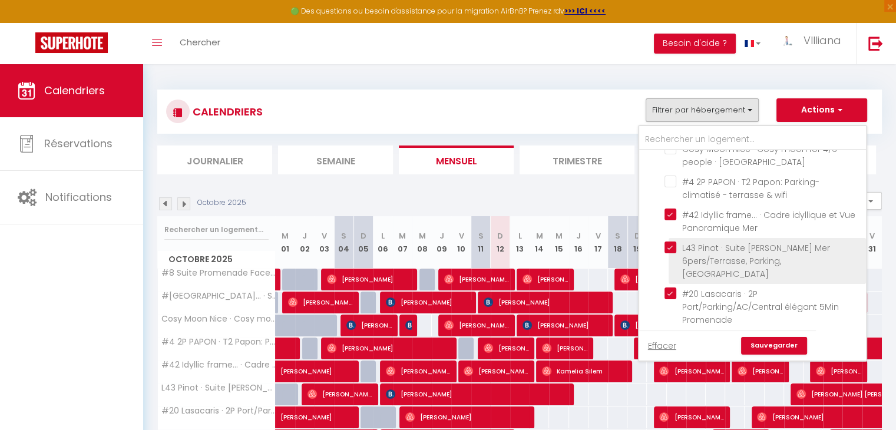
scroll to position [118, 0]
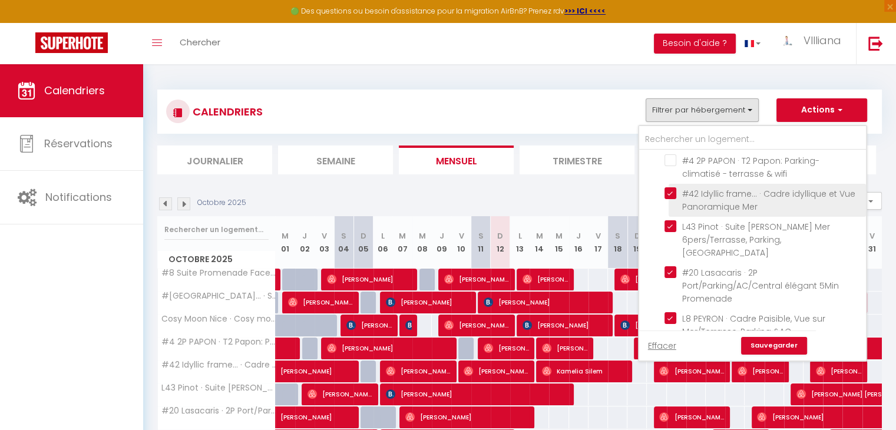
click at [673, 199] on input "#42 Idyllic frame... · Cadre idyllique et Vue Panoramique Mer" at bounding box center [762, 193] width 197 height 12
checkbox input "false"
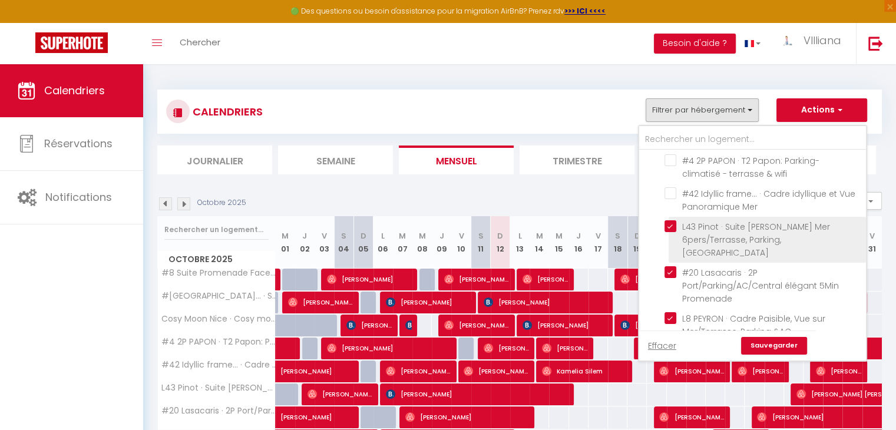
drag, startPoint x: 666, startPoint y: 284, endPoint x: 674, endPoint y: 282, distance: 8.8
click at [669, 232] on input "L43 Pinot · Suite [PERSON_NAME] Mer 6pers/Terrasse, Parking,[GEOGRAPHIC_DATA]" at bounding box center [762, 226] width 197 height 12
checkbox input "false"
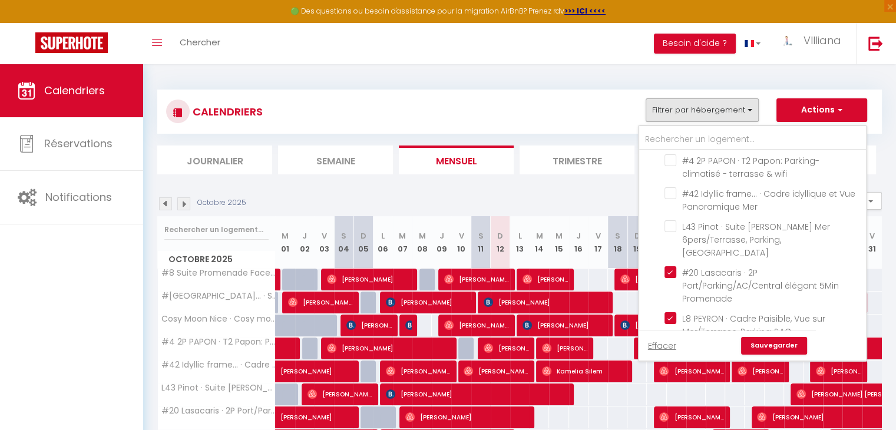
click at [792, 347] on link "Sauvegarder" at bounding box center [774, 346] width 66 height 18
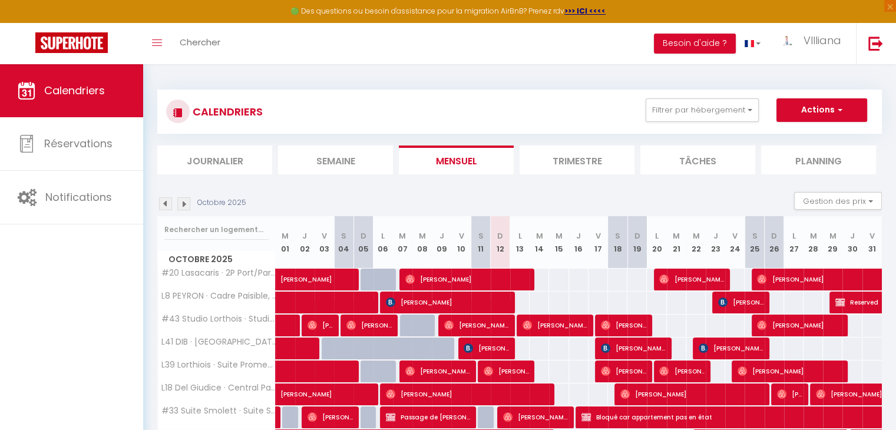
click at [529, 373] on div at bounding box center [524, 371] width 19 height 22
click at [525, 371] on span "[PERSON_NAME]" at bounding box center [506, 371] width 45 height 22
select select "OK"
select select "0"
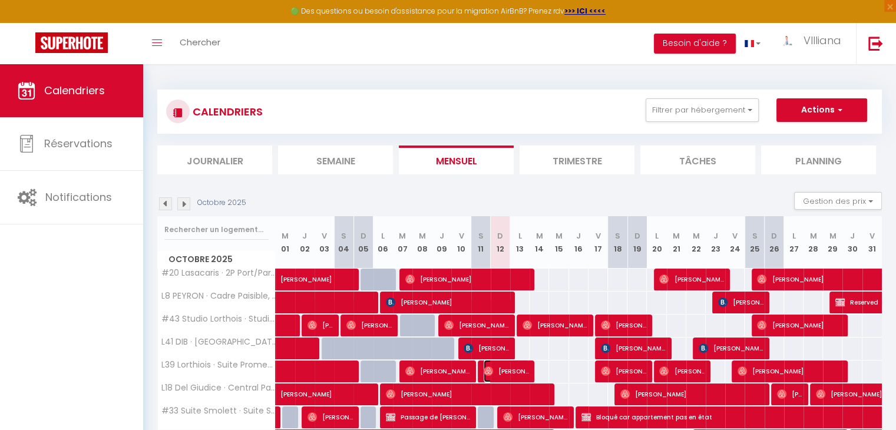
select select "0"
select select "1"
select select
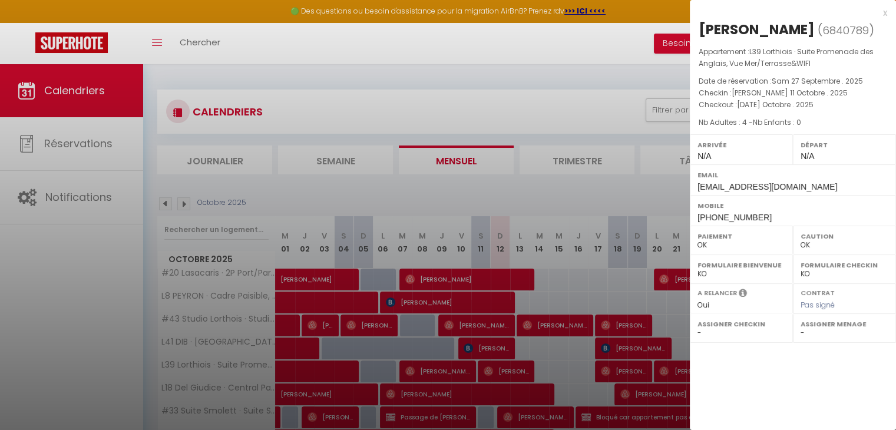
click at [622, 66] on div at bounding box center [448, 215] width 896 height 430
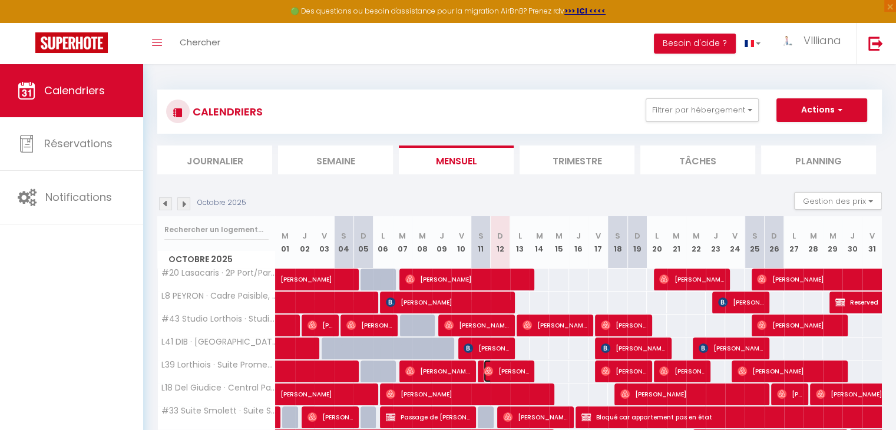
click at [525, 368] on span "[PERSON_NAME]" at bounding box center [506, 371] width 45 height 22
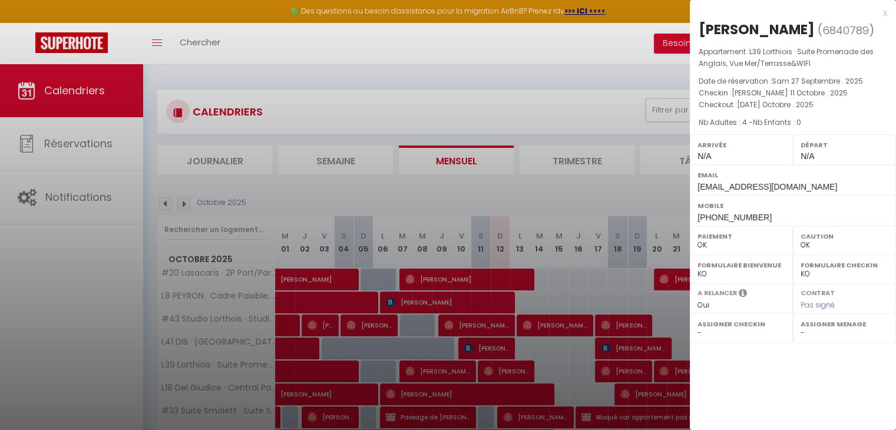
click at [229, 385] on div at bounding box center [448, 215] width 896 height 430
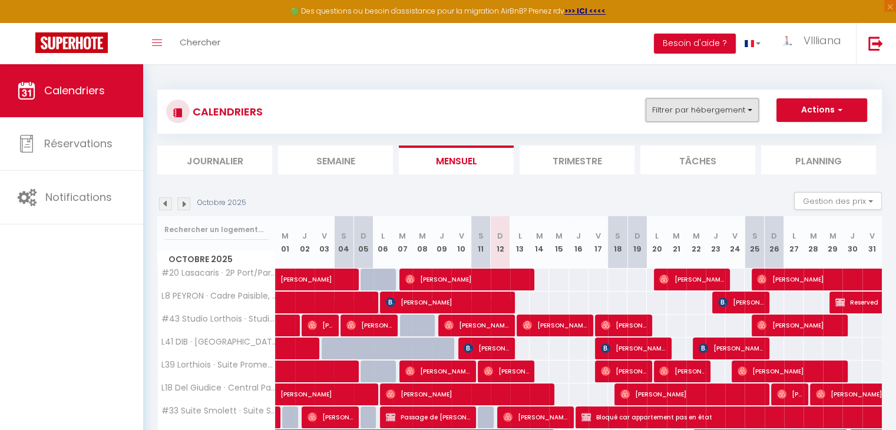
click at [707, 107] on button "Filtrer par hébergement" at bounding box center [701, 110] width 113 height 24
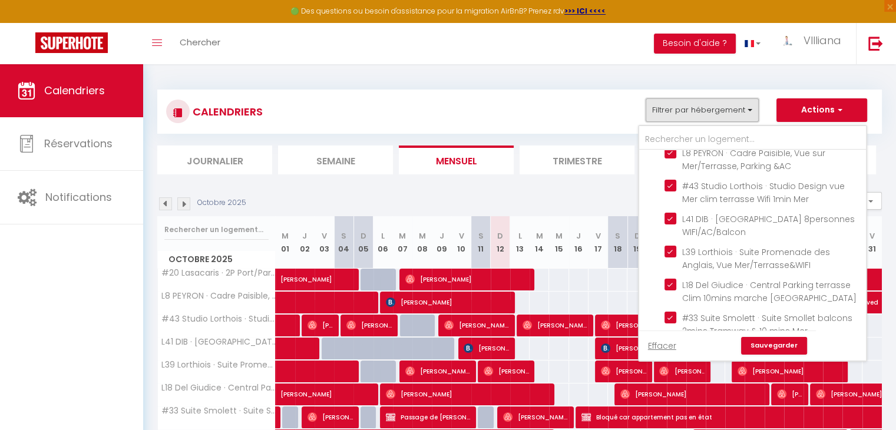
scroll to position [294, 0]
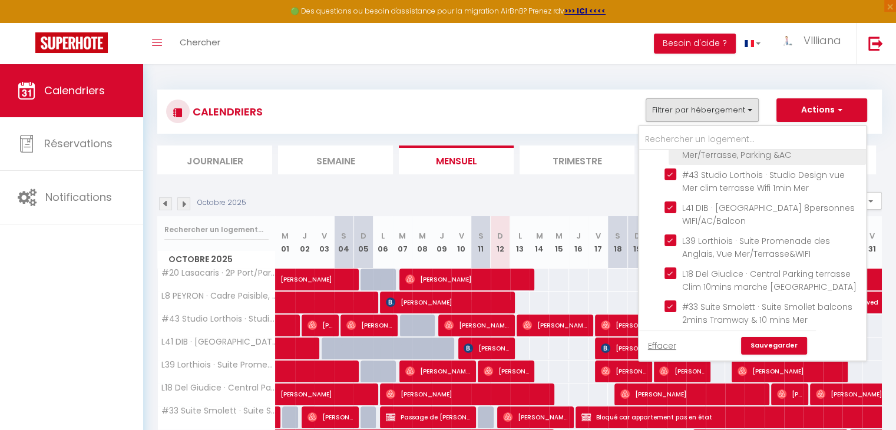
click at [675, 147] on input "L8 PEYRON · Cadre Paisible, Vue sur Mer/Terrasse, Parking &AC" at bounding box center [762, 141] width 197 height 12
checkbox input "false"
click at [674, 101] on input "#20 Lasacaris · 2P Port/Parking/AC/Central élégant 5Min Promenade" at bounding box center [762, 96] width 197 height 12
checkbox input "false"
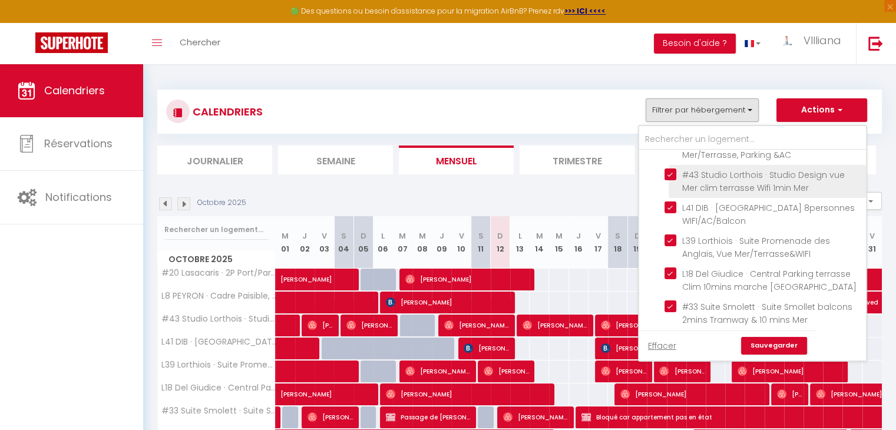
click at [671, 180] on input "#43 Studio Lorthois · Studio Design vue Mer clim terrasse Wifi 1min Mer" at bounding box center [762, 174] width 197 height 12
checkbox input "false"
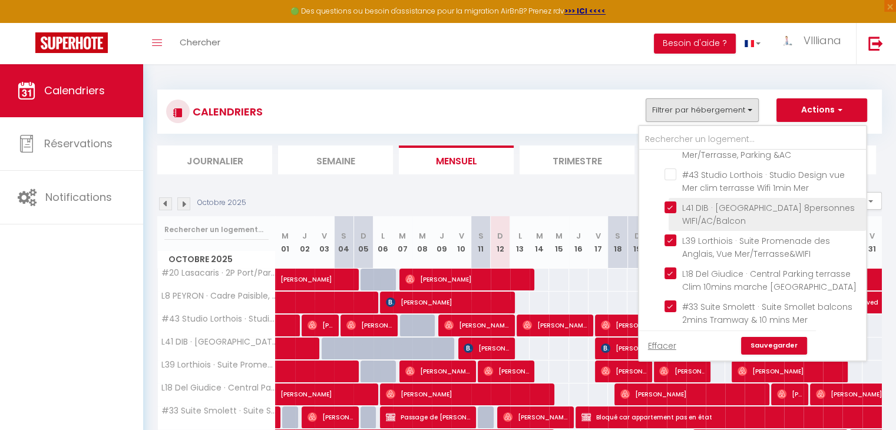
click at [673, 231] on li "L41 DIB · [GEOGRAPHIC_DATA] 8personnes WIFI/AC/Balcon" at bounding box center [766, 214] width 197 height 33
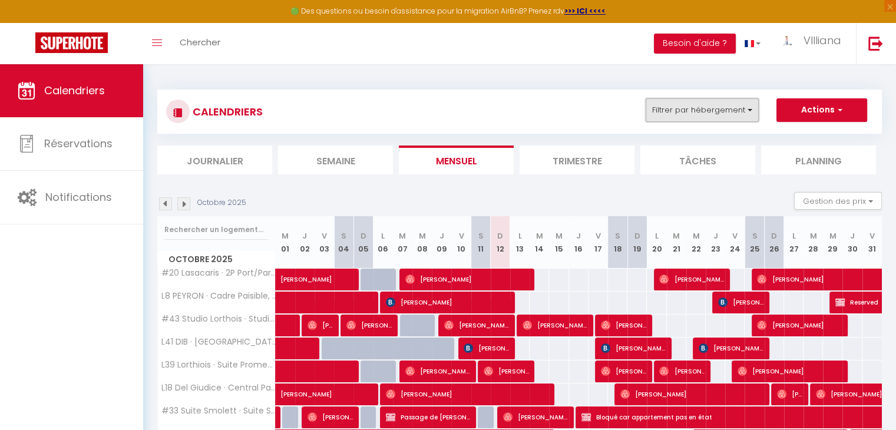
click at [731, 108] on button "Filtrer par hébergement" at bounding box center [701, 110] width 113 height 24
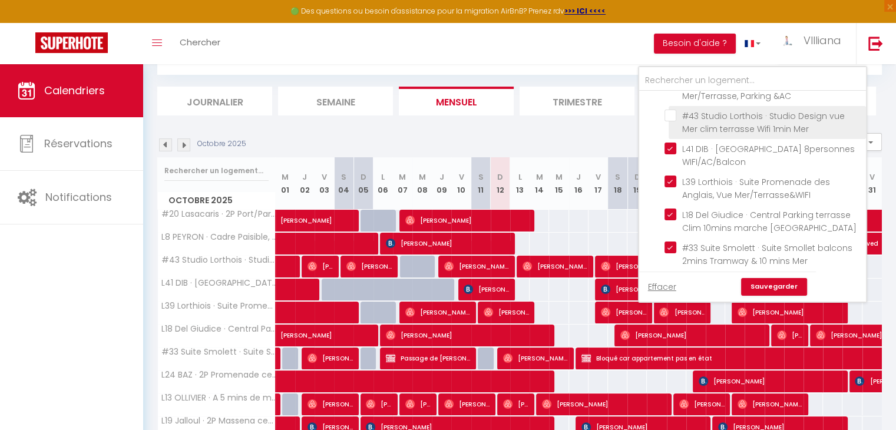
scroll to position [353, 0]
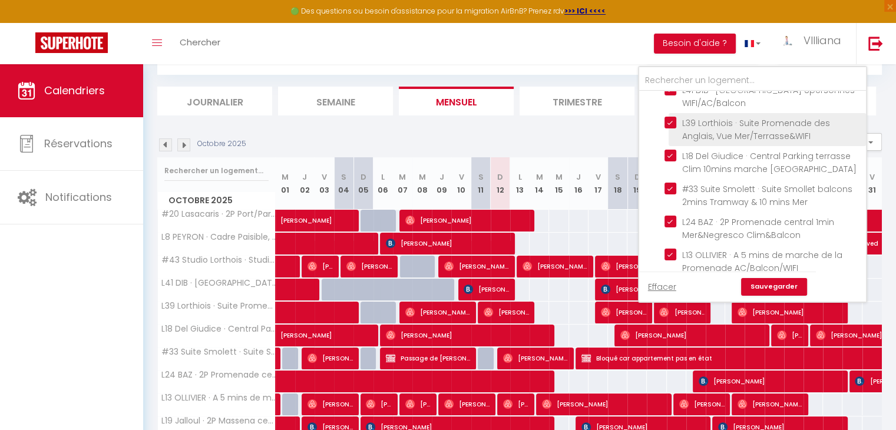
click at [669, 128] on input "L39 Lorthiois · Suite Promenade des Anglais, Vue Mer/Terrasse&WIFI" at bounding box center [762, 123] width 197 height 12
checkbox input "false"
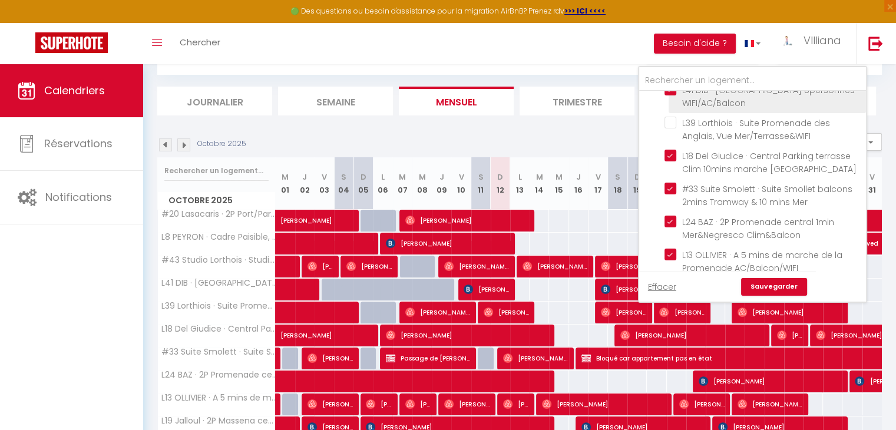
click at [671, 95] on input "L41 DIB · [GEOGRAPHIC_DATA] 8personnes WIFI/AC/Balcon" at bounding box center [762, 90] width 197 height 12
checkbox input "false"
click at [753, 300] on div "Effacer Sauvegarder" at bounding box center [727, 287] width 177 height 30
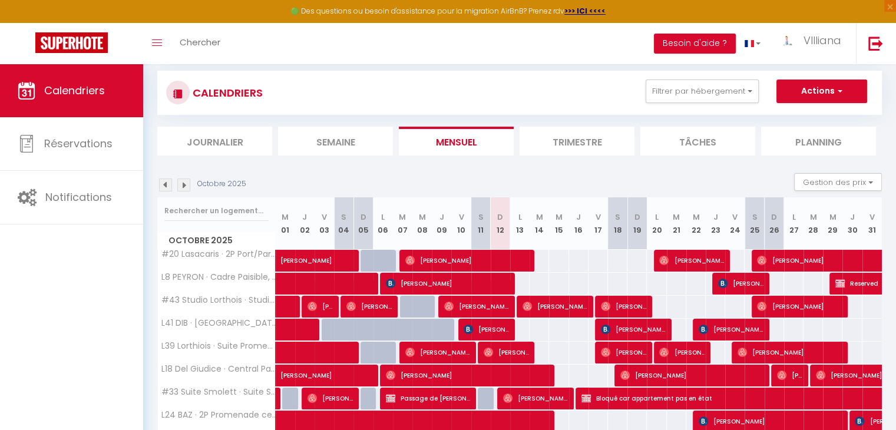
scroll to position [0, 0]
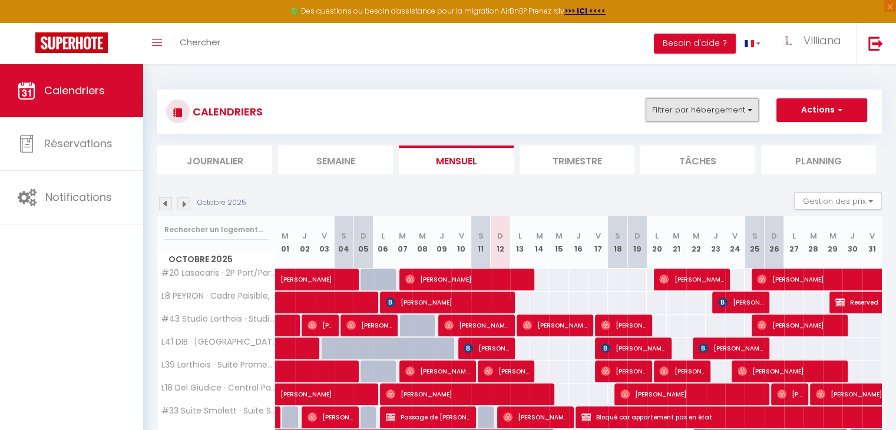
click at [739, 111] on button "Filtrer par hébergement" at bounding box center [701, 110] width 113 height 24
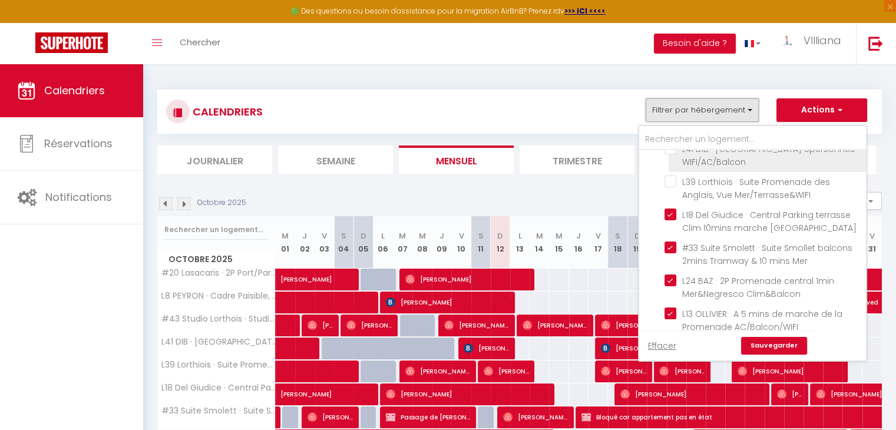
scroll to position [412, 0]
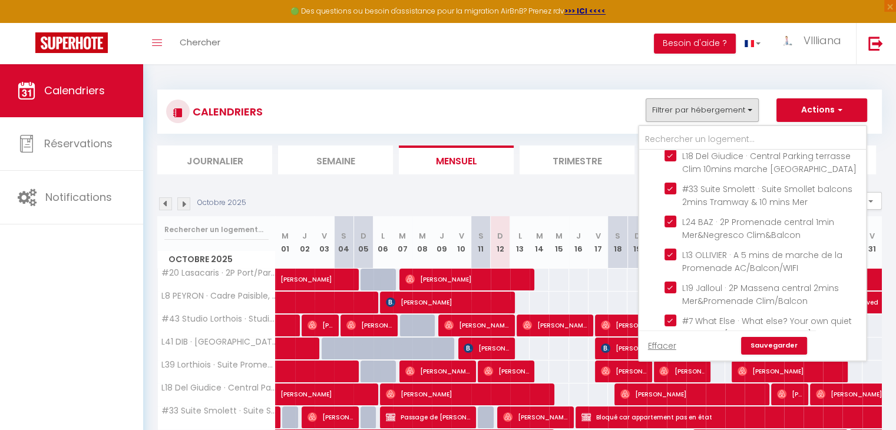
click at [766, 349] on link "Sauvegarder" at bounding box center [774, 346] width 66 height 18
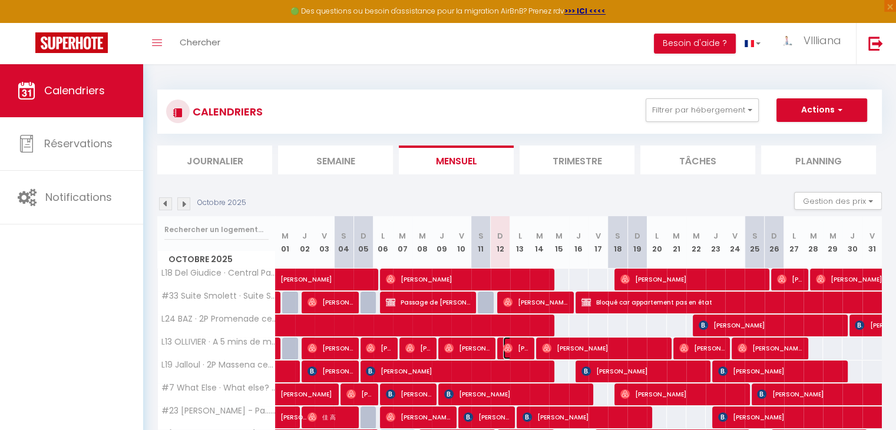
click at [525, 340] on span "[PERSON_NAME]" at bounding box center [516, 348] width 26 height 22
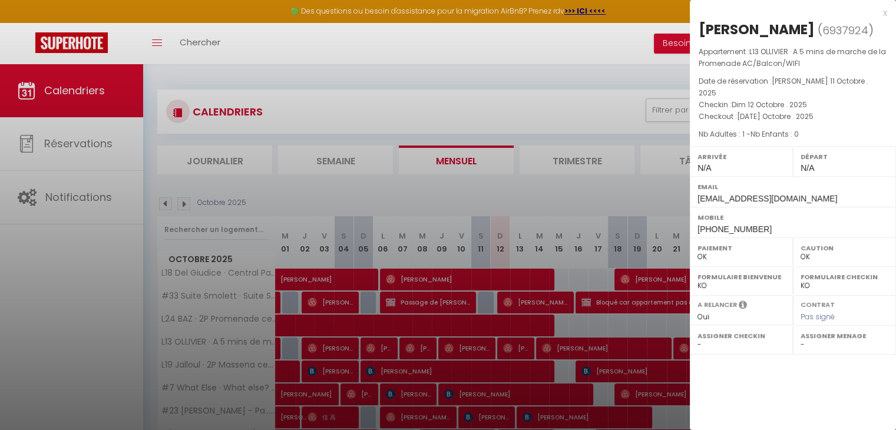
click at [584, 307] on div at bounding box center [448, 215] width 896 height 430
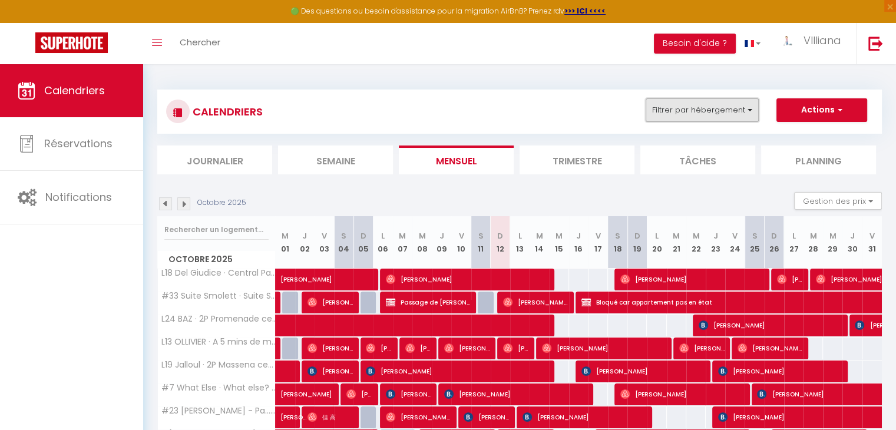
click at [702, 107] on button "Filtrer par hébergement" at bounding box center [701, 110] width 113 height 24
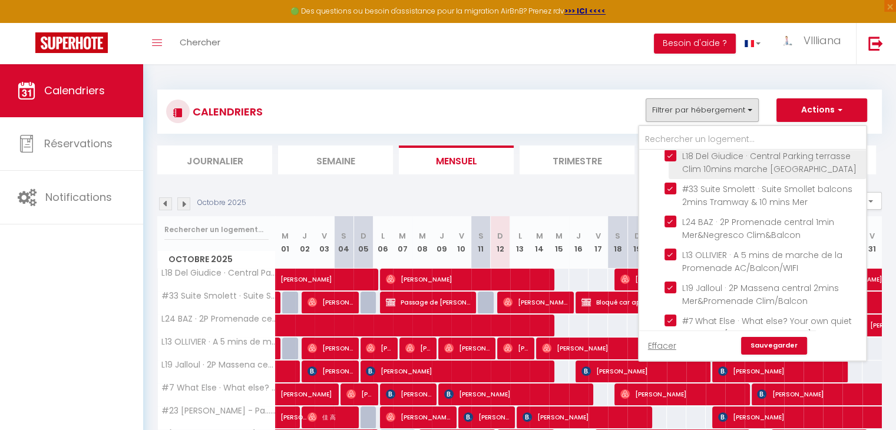
click at [670, 161] on input "L18 Del Giudice · Central Parking terrasse Clim 10mins marche [GEOGRAPHIC_DATA]" at bounding box center [762, 156] width 197 height 12
checkbox input "false"
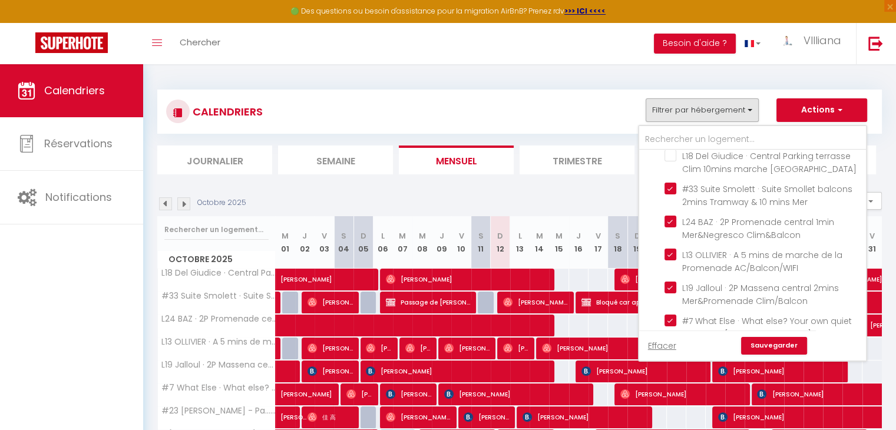
scroll to position [530, 0]
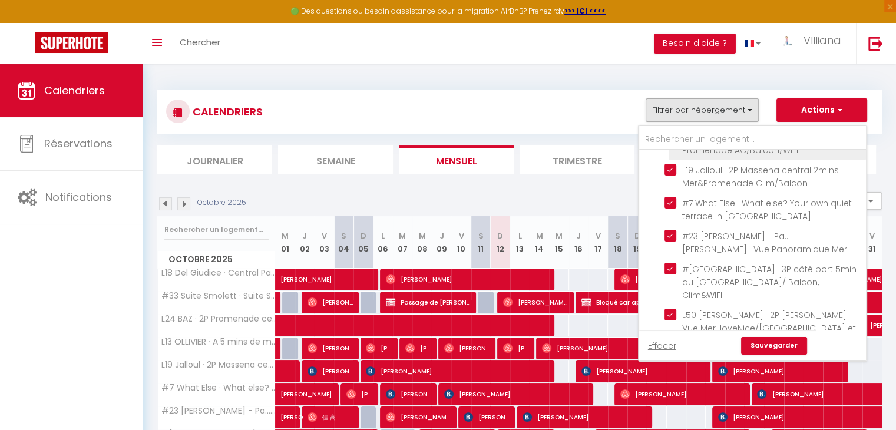
click at [669, 143] on input "L13 OLLIVIER · A 5 mins de marche de la Promenade AC/Balcon/WIFI" at bounding box center [762, 137] width 197 height 12
checkbox input "false"
click at [668, 110] on input "L24 BAZ · 2P Promenade central 1min Mer&Negresco Clim&Balcon" at bounding box center [762, 104] width 197 height 12
checkbox input "false"
click at [670, 77] on input "#33 Suite Smolett · Suite Smollet balcons 2mins Tramway & 10 mins Mer" at bounding box center [762, 71] width 197 height 12
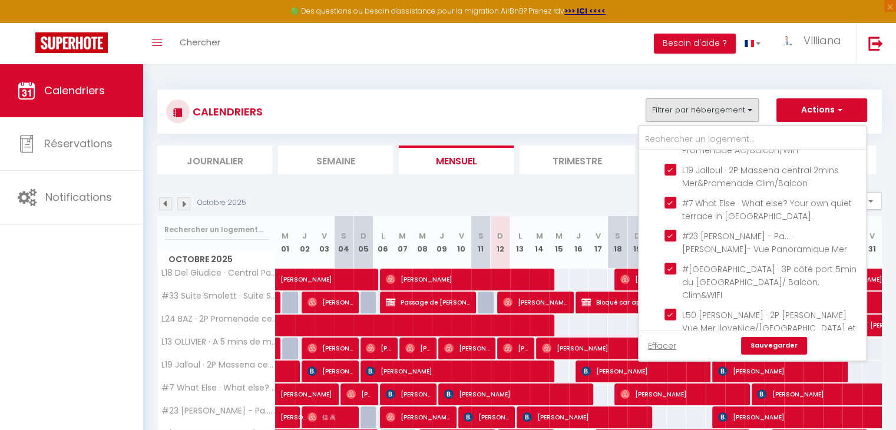
checkbox input "false"
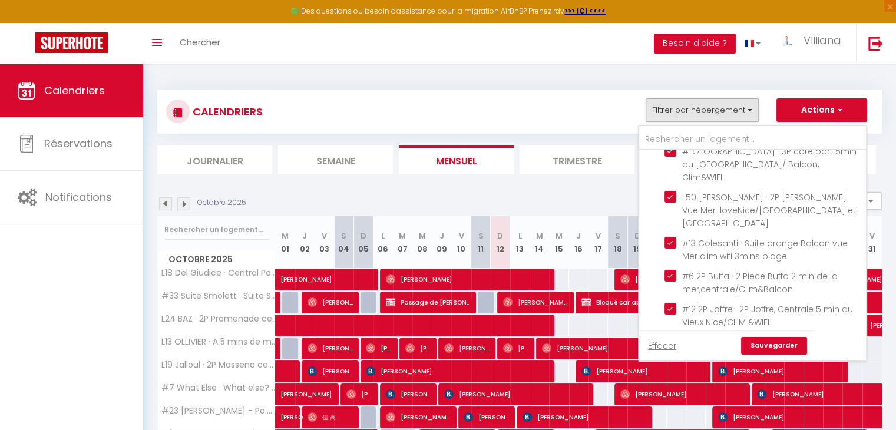
click at [763, 343] on link "Sauvegarder" at bounding box center [774, 346] width 66 height 18
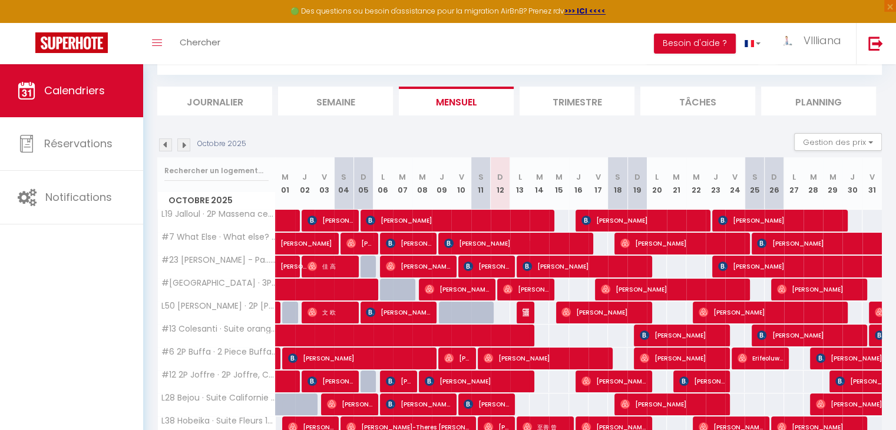
scroll to position [0, 0]
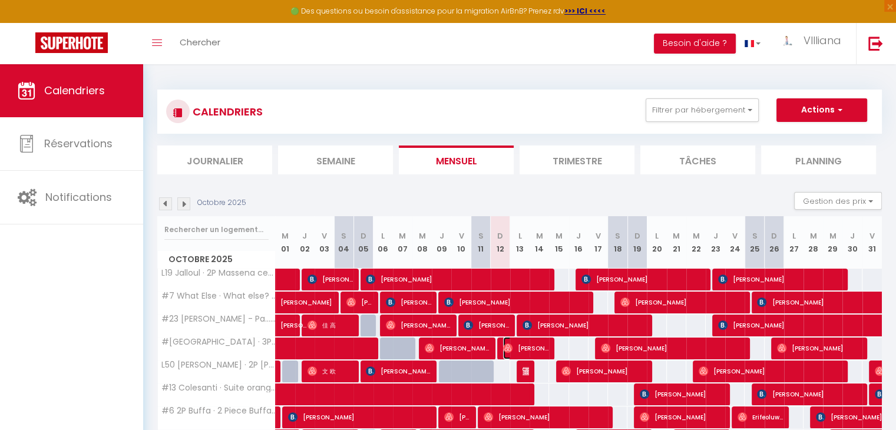
click at [544, 345] on span "[PERSON_NAME]" at bounding box center [525, 348] width 45 height 22
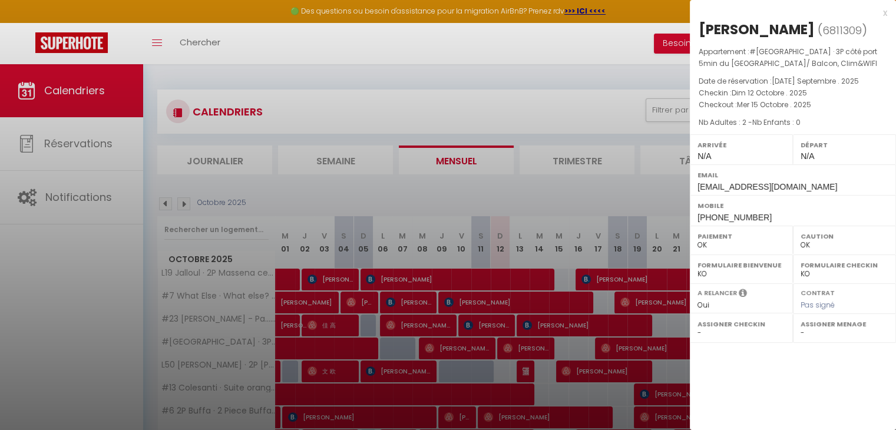
click at [316, 205] on div at bounding box center [448, 215] width 896 height 430
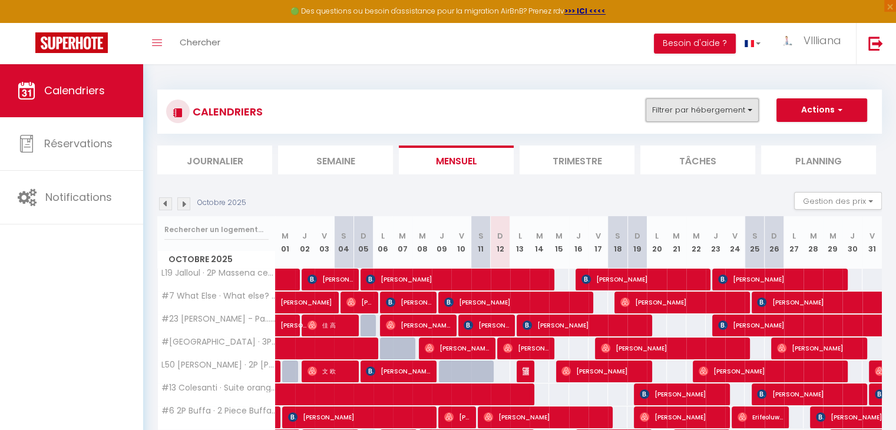
click at [724, 121] on button "Filtrer par hébergement" at bounding box center [701, 110] width 113 height 24
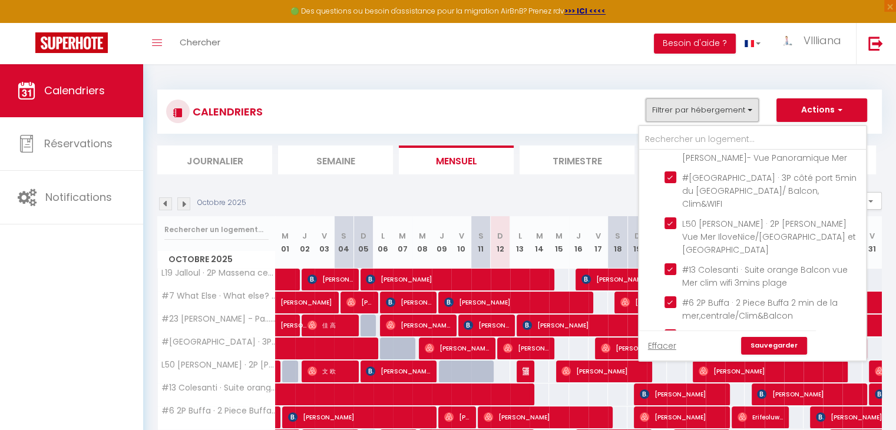
scroll to position [648, 0]
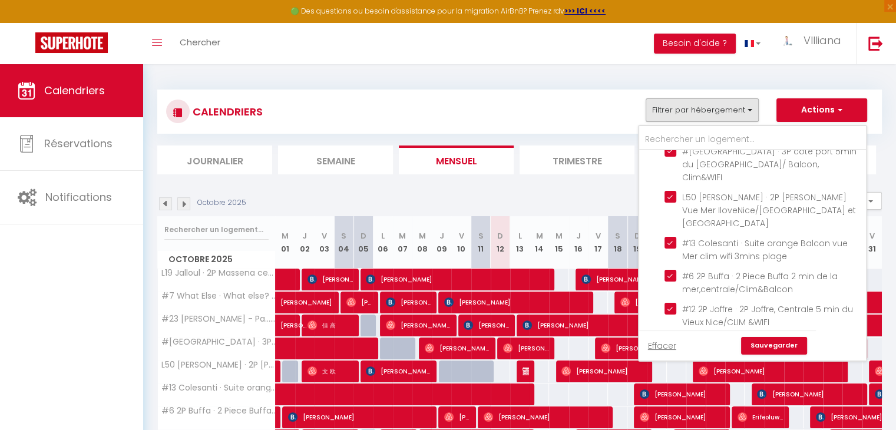
click at [667, 91] on input "#7 What Else · What else? Your own quiet terrace in [GEOGRAPHIC_DATA]." at bounding box center [762, 85] width 197 height 12
checkbox input "false"
click at [671, 124] on input "#23 [PERSON_NAME] - Pa... · [PERSON_NAME]- Vue Panoramique Mer" at bounding box center [762, 118] width 197 height 12
checkbox input "false"
click at [674, 58] on input "L19 Jalloul · 2P Massena central 2mins Mer&Promenade Clim/Balcon" at bounding box center [762, 52] width 197 height 12
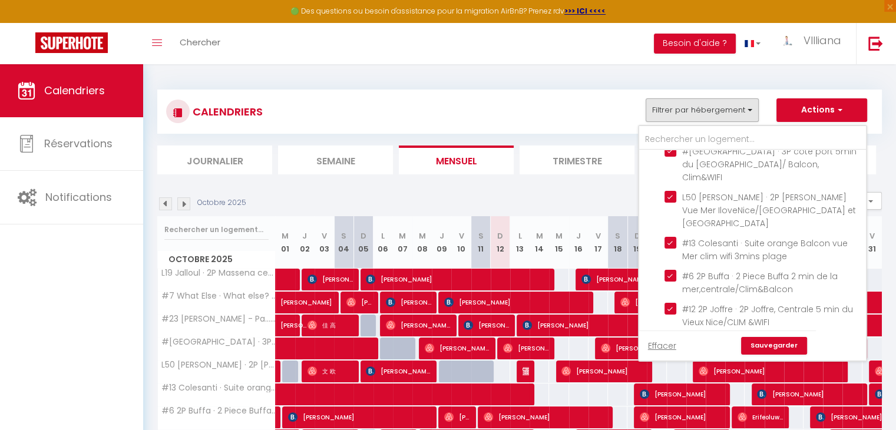
checkbox input "false"
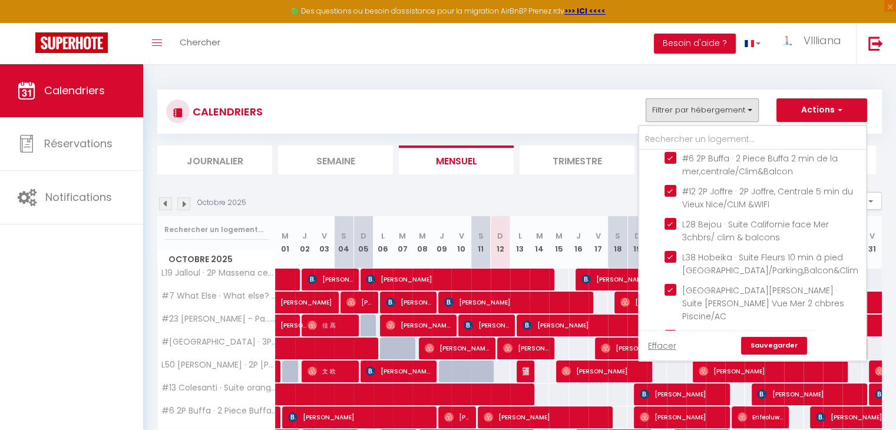
click at [675, 39] on input "#[GEOGRAPHIC_DATA] · 3P côté port 5min du [GEOGRAPHIC_DATA]/ Balcon, Clim&WIFI" at bounding box center [762, 33] width 197 height 12
checkbox input "false"
click at [671, 85] on input "L50 [PERSON_NAME] · 2P [PERSON_NAME] Vue Mer IloveNice/[GEOGRAPHIC_DATA] et [GE…" at bounding box center [762, 79] width 197 height 12
checkbox input "false"
click at [776, 349] on link "Sauvegarder" at bounding box center [774, 346] width 66 height 18
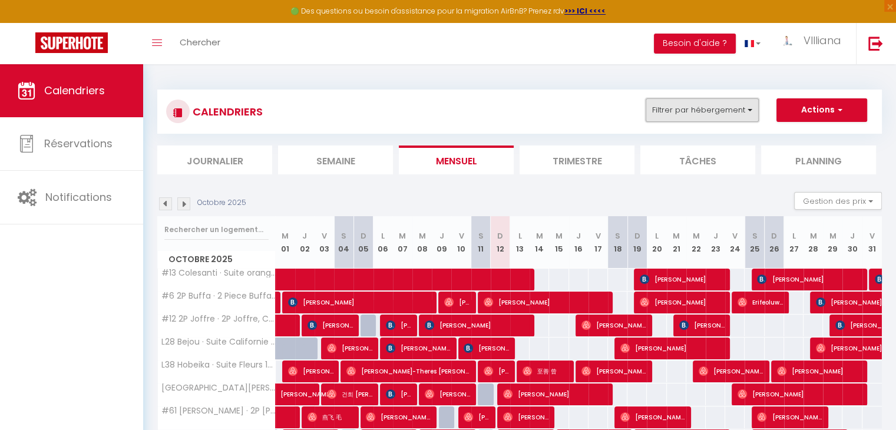
click at [727, 114] on button "Filtrer par hébergement" at bounding box center [701, 110] width 113 height 24
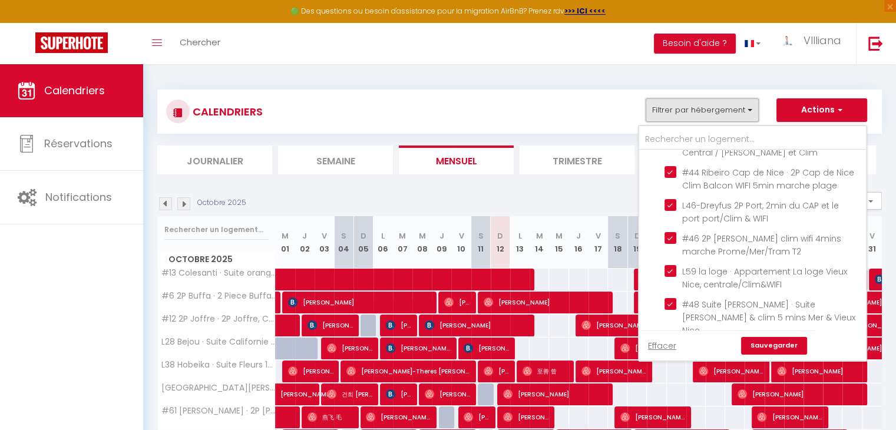
scroll to position [942, 0]
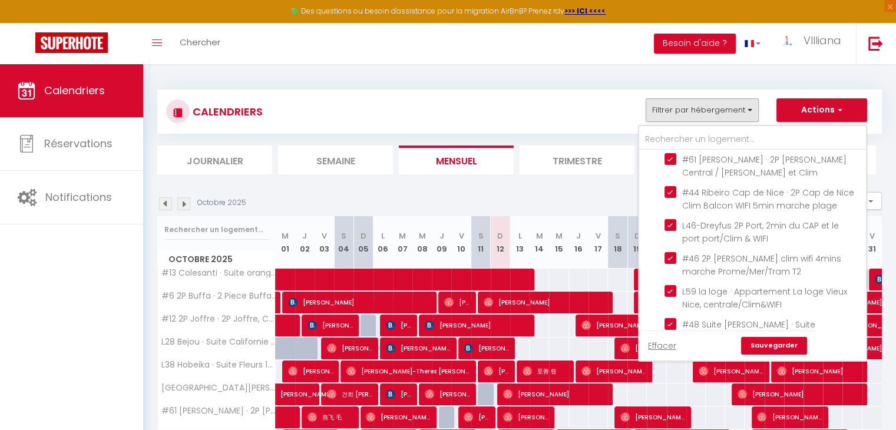
click at [674, 53] on input "L28 Bejou · Suite Californie face Mer 3chbrs/ clim & balcons" at bounding box center [762, 47] width 197 height 12
checkbox input "false"
click at [670, 20] on input "#12 2P Joffre · 2P Joffre, Centrale 5 min du Vieux Nice/CLIM &WIFI" at bounding box center [762, 14] width 197 height 12
checkbox input "false"
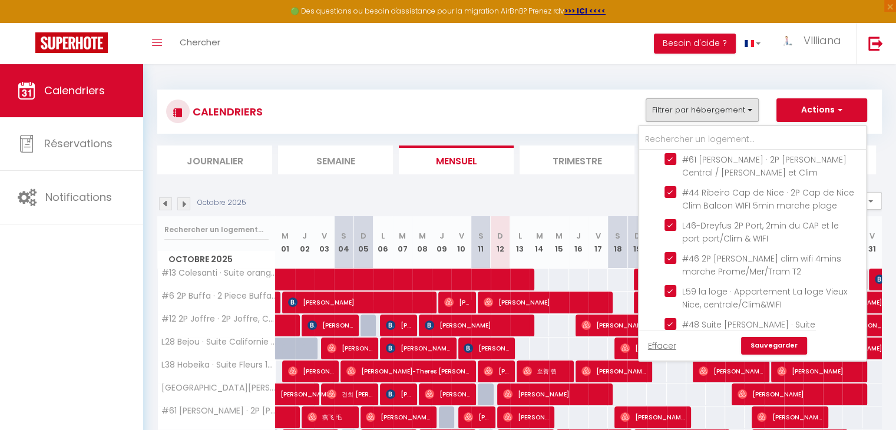
checkbox input "false"
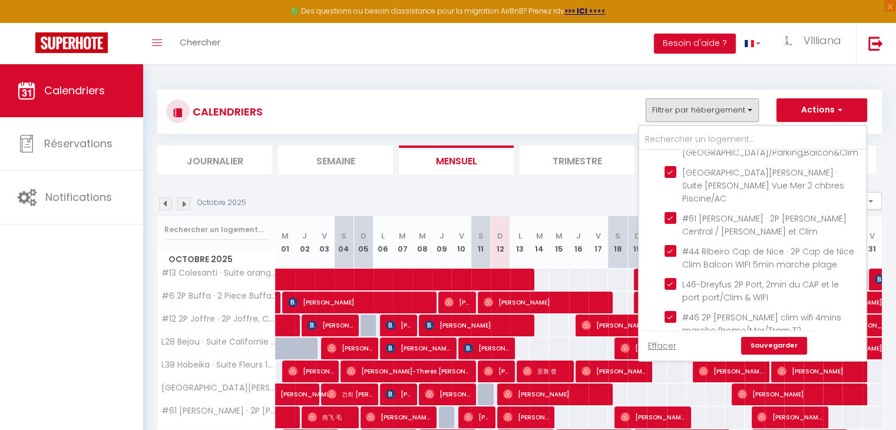
click at [674, 13] on input "#13 Colesanti · Suite orange Balcon vue Mer clim wifi 3mins plage" at bounding box center [762, 7] width 197 height 12
checkbox input "false"
click at [764, 339] on link "Sauvegarder" at bounding box center [774, 346] width 66 height 18
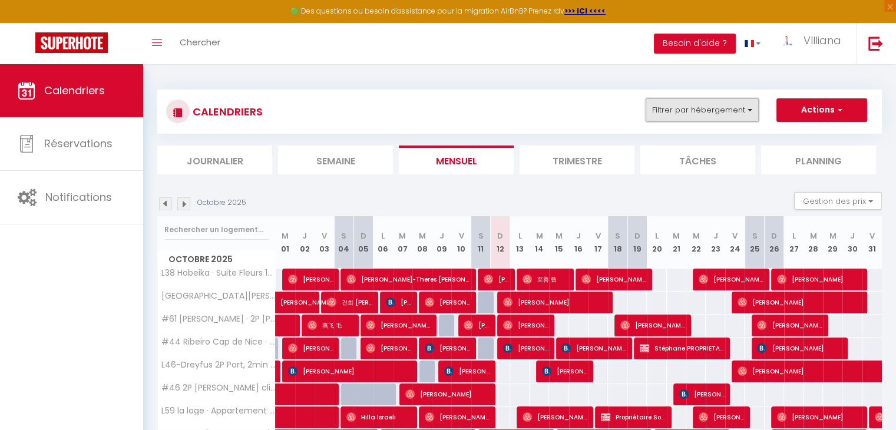
click at [712, 104] on button "Filtrer par hébergement" at bounding box center [701, 110] width 113 height 24
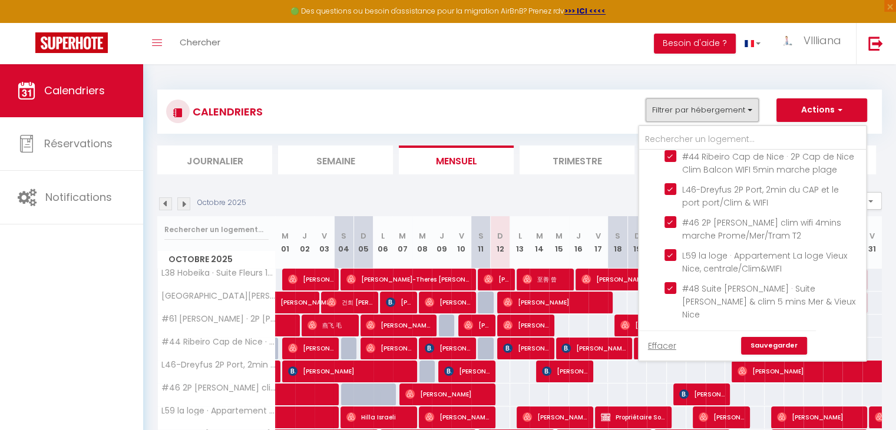
scroll to position [1060, 0]
click at [670, 17] on input "L28 Bejou · Suite Californie face Mer 3chbrs/ clim & balcons" at bounding box center [762, 11] width 197 height 12
checkbox input "true"
click at [770, 346] on link "Sauvegarder" at bounding box center [774, 346] width 66 height 18
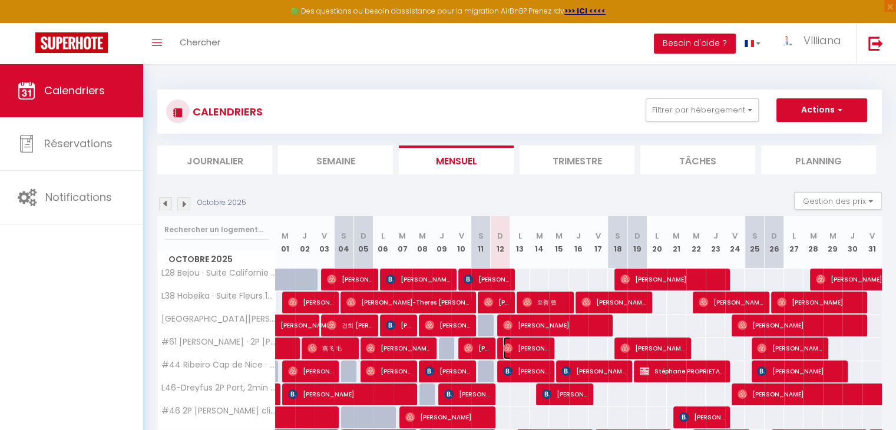
click at [516, 345] on span "[PERSON_NAME]" at bounding box center [525, 348] width 45 height 22
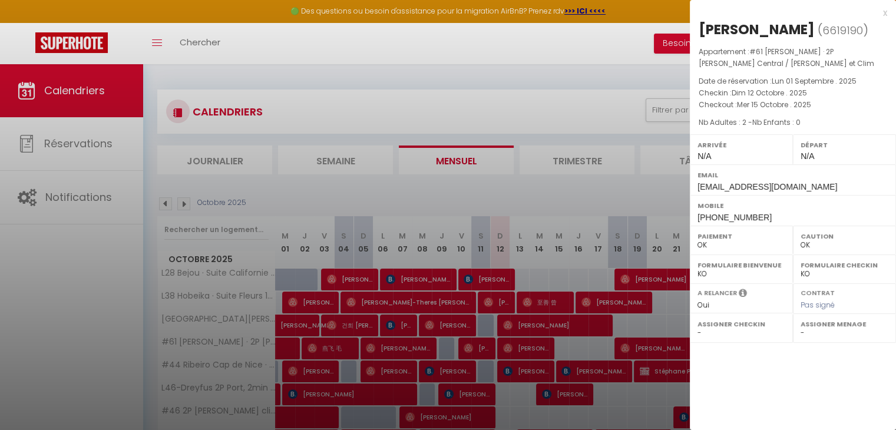
click at [608, 190] on div at bounding box center [448, 215] width 896 height 430
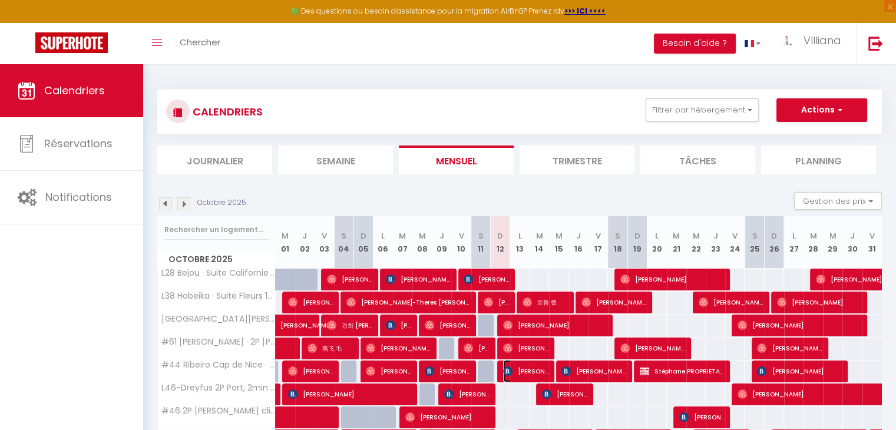
click at [539, 372] on span "[PERSON_NAME]" at bounding box center [525, 371] width 45 height 22
select select "KO"
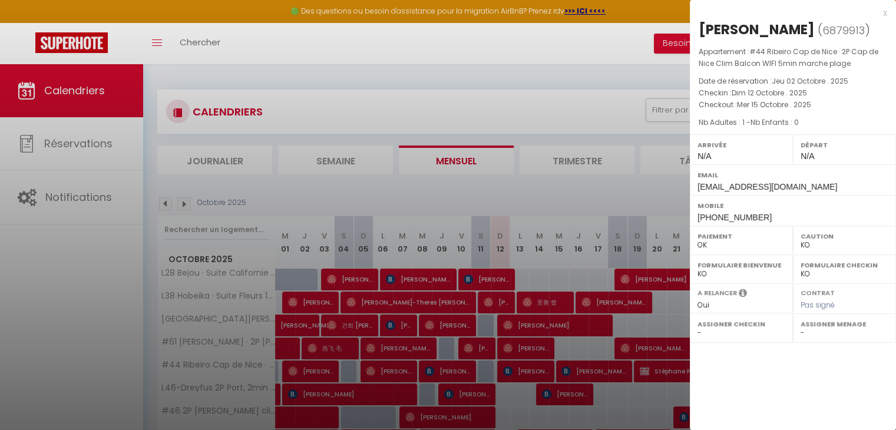
click at [605, 184] on div at bounding box center [448, 215] width 896 height 430
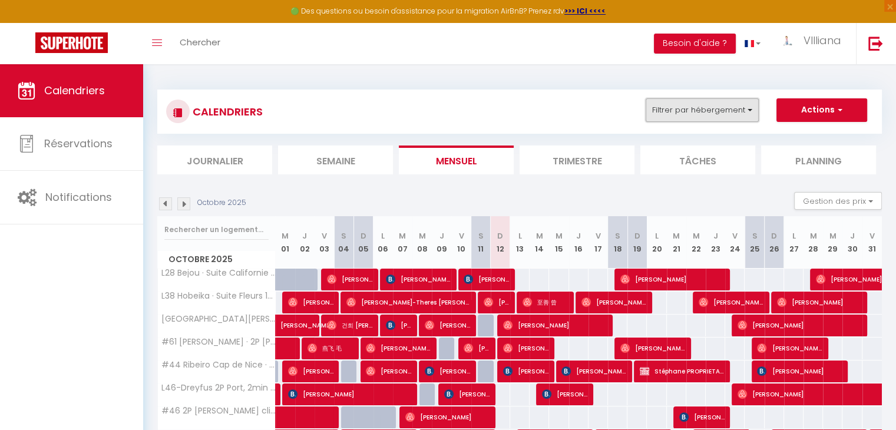
click at [691, 98] on button "Filtrer par hébergement" at bounding box center [701, 110] width 113 height 24
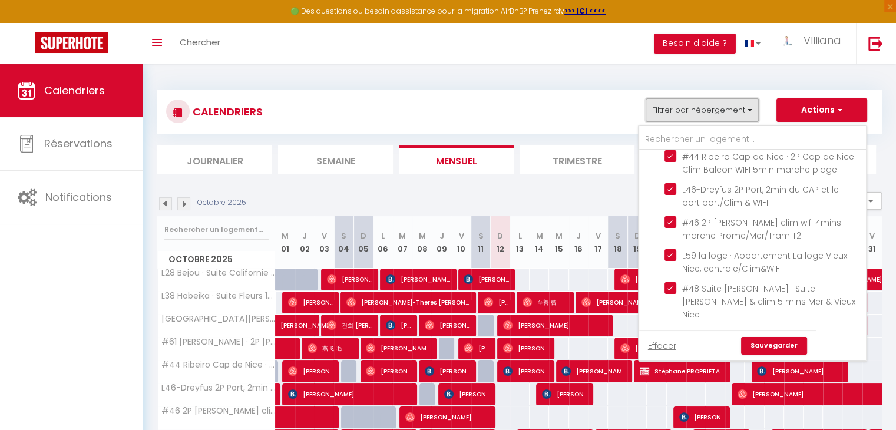
scroll to position [1178, 0]
click at [671, 162] on input "#44 Ribeiro Cap de Nice · 2P Cap de Nice Clim Balcon WIFI 5min marche plage" at bounding box center [762, 156] width 197 height 12
checkbox input "false"
click at [672, 129] on input "#61 [PERSON_NAME] · 2P [PERSON_NAME] Central / [PERSON_NAME] et Clim" at bounding box center [762, 123] width 197 height 12
checkbox input "false"
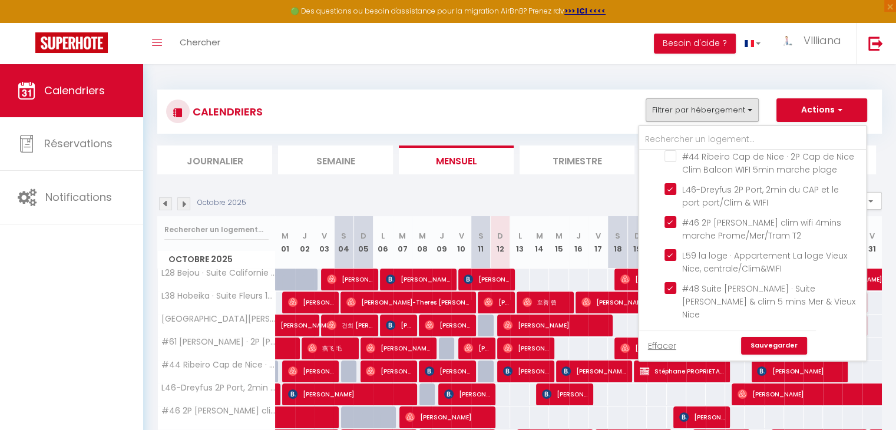
scroll to position [1119, 0]
click at [667, 83] on input "[GEOGRAPHIC_DATA][PERSON_NAME] · Suite [PERSON_NAME] Vue Mer 2 chbres Piscine/AC" at bounding box center [762, 77] width 197 height 12
checkbox input "false"
click at [676, 50] on input "L38 Hobeika · Suite Fleurs 10 min à pied [GEOGRAPHIC_DATA]/Parking,Balcon&Clim" at bounding box center [762, 44] width 197 height 12
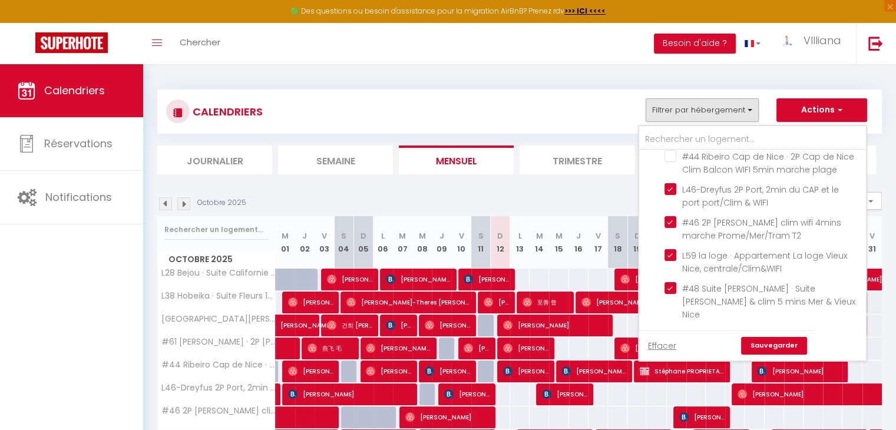
checkbox input "false"
click at [671, 17] on input "L28 Bejou · Suite Californie face Mer 3chbrs/ clim & balcons" at bounding box center [762, 11] width 197 height 12
checkbox input "false"
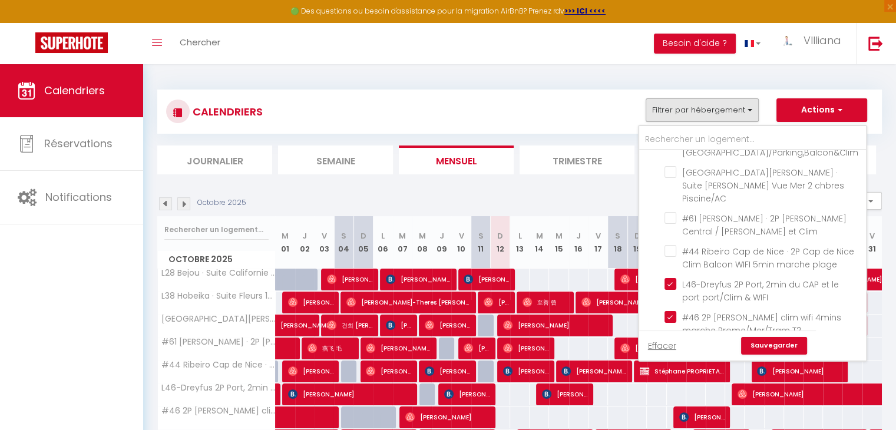
click at [751, 342] on link "Sauvegarder" at bounding box center [774, 346] width 66 height 18
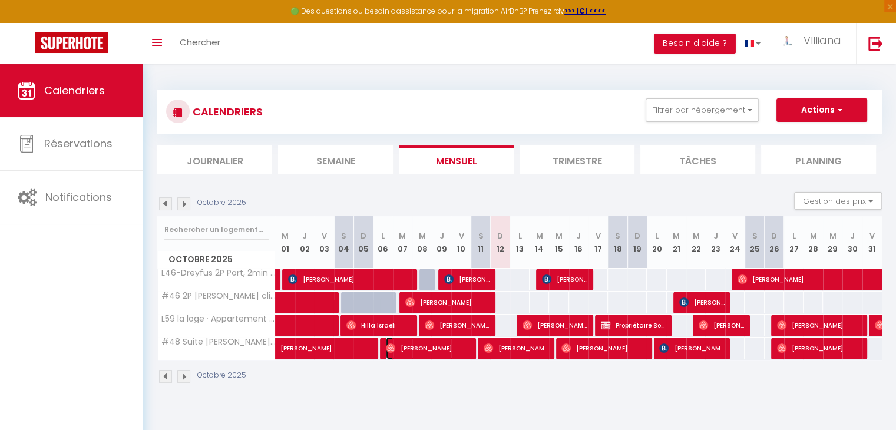
click at [442, 346] on span "[PERSON_NAME]" at bounding box center [428, 348] width 84 height 22
select select "OK"
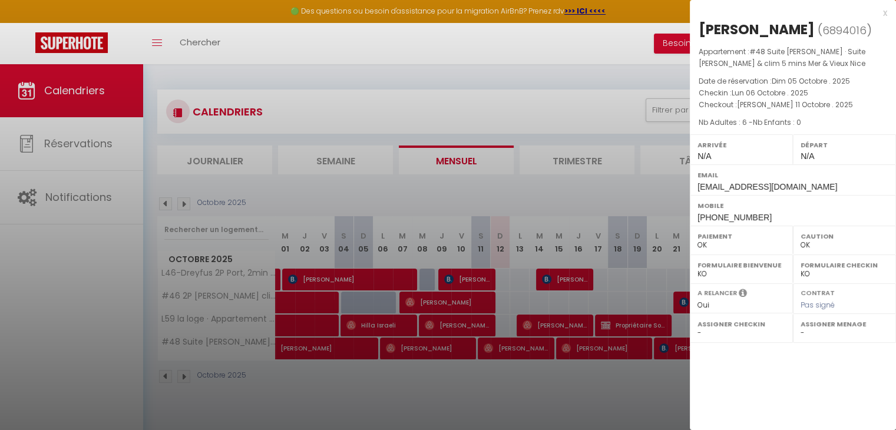
click at [516, 356] on div at bounding box center [448, 215] width 896 height 430
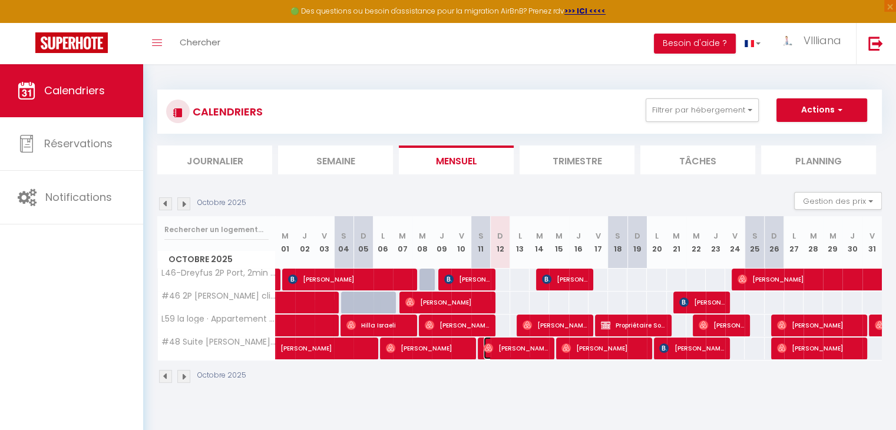
click at [519, 347] on span "[PERSON_NAME] [PERSON_NAME]" at bounding box center [516, 348] width 65 height 22
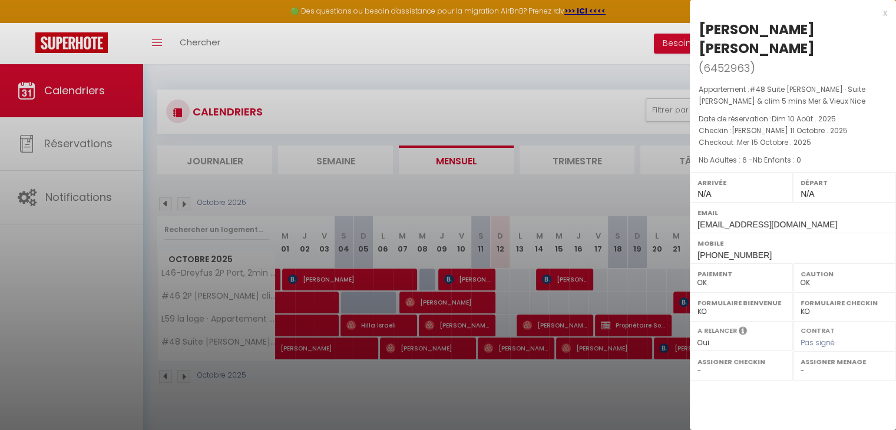
click at [630, 175] on div at bounding box center [448, 215] width 896 height 430
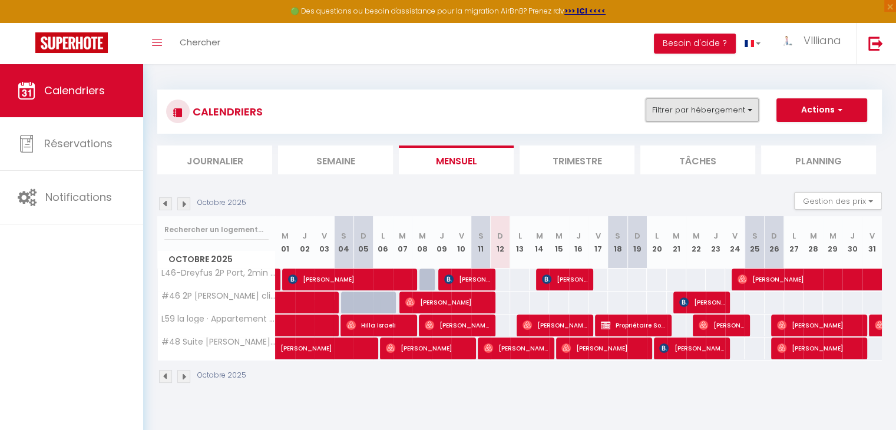
click at [654, 118] on button "Filtrer par hébergement" at bounding box center [701, 110] width 113 height 24
